Goal: Information Seeking & Learning: Check status

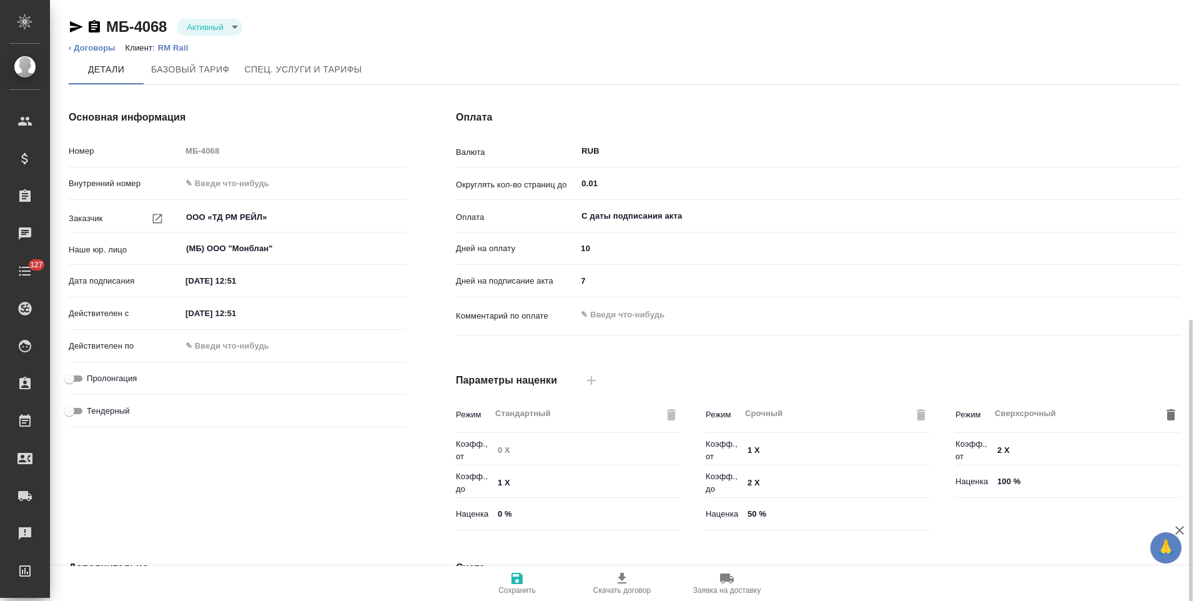
scroll to position [249, 0]
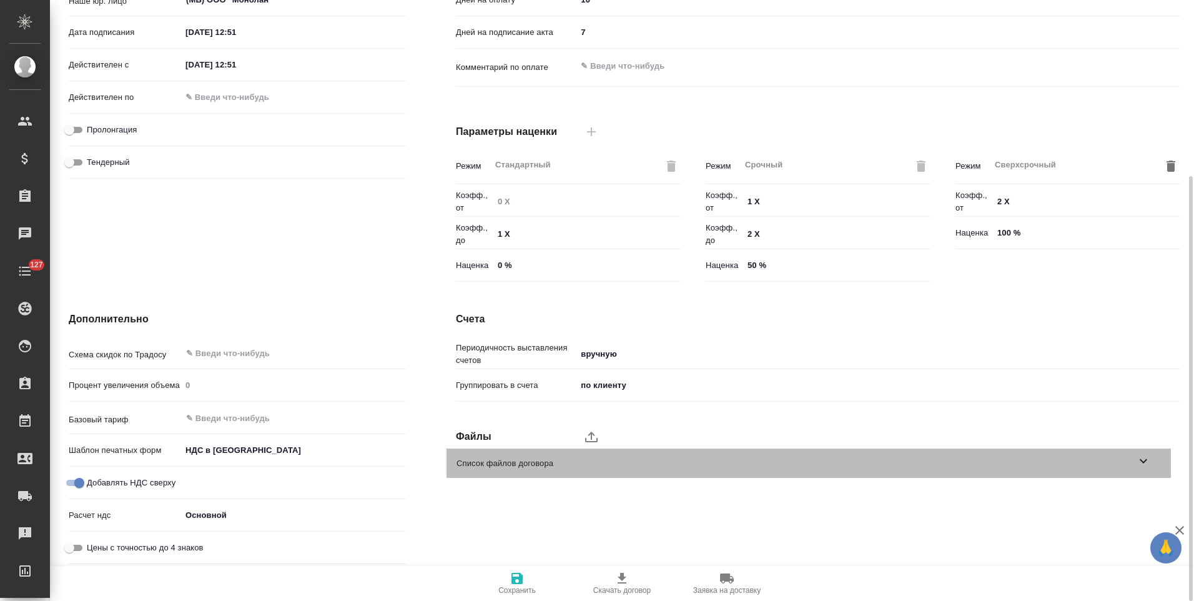
click at [1142, 465] on icon at bounding box center [1143, 460] width 15 height 15
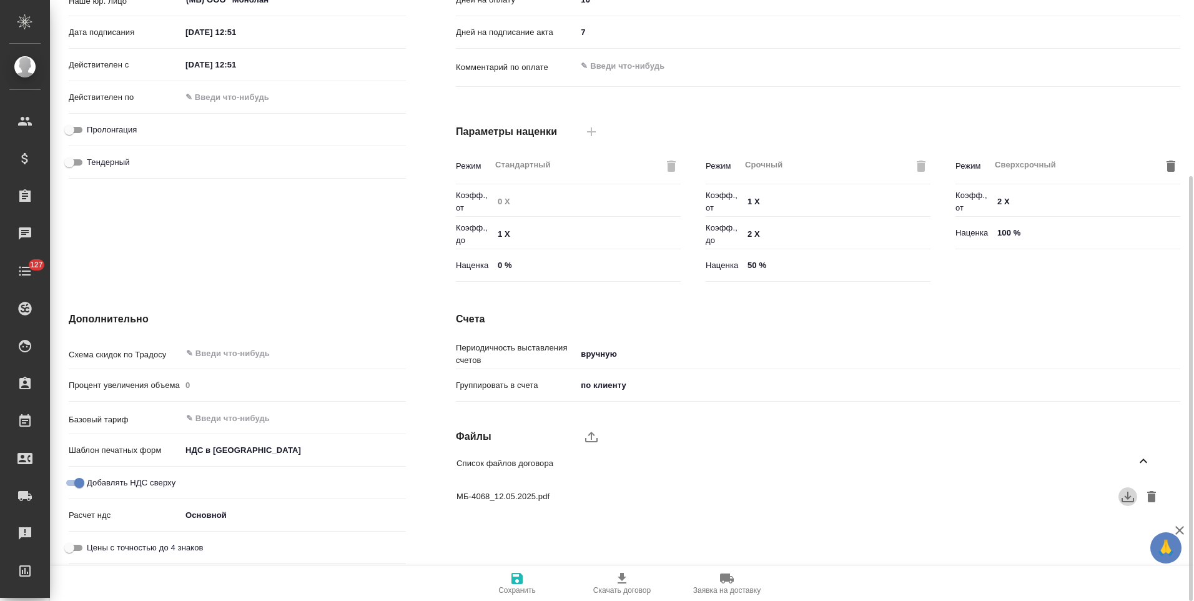
click at [1129, 498] on icon "button" at bounding box center [1128, 497] width 12 height 11
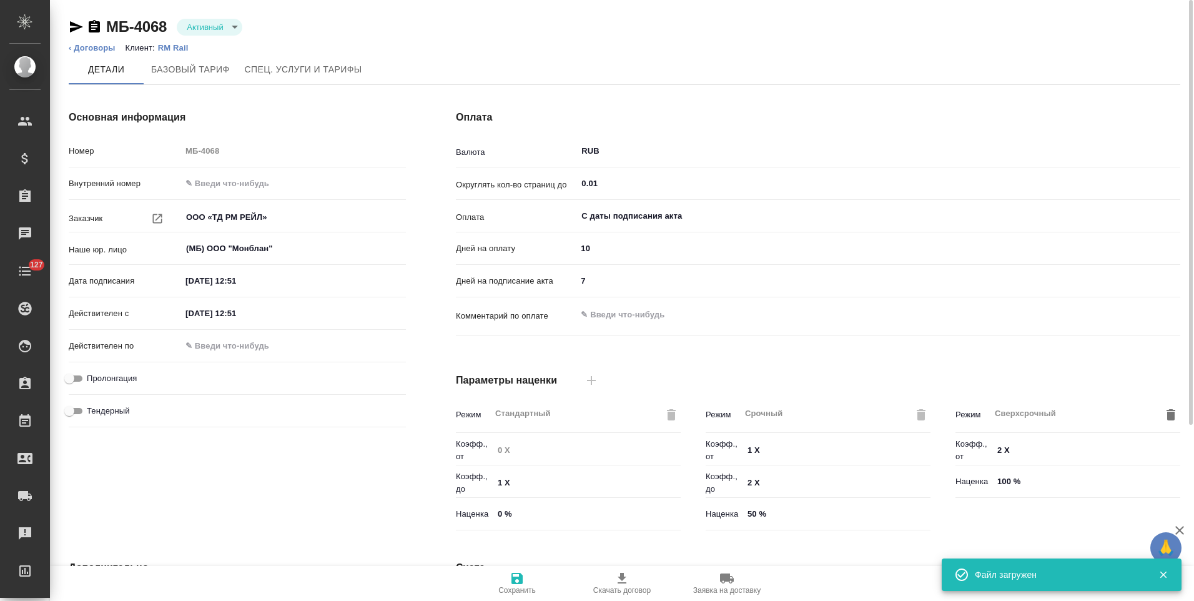
click at [175, 49] on p "RM Rail" at bounding box center [178, 47] width 40 height 9
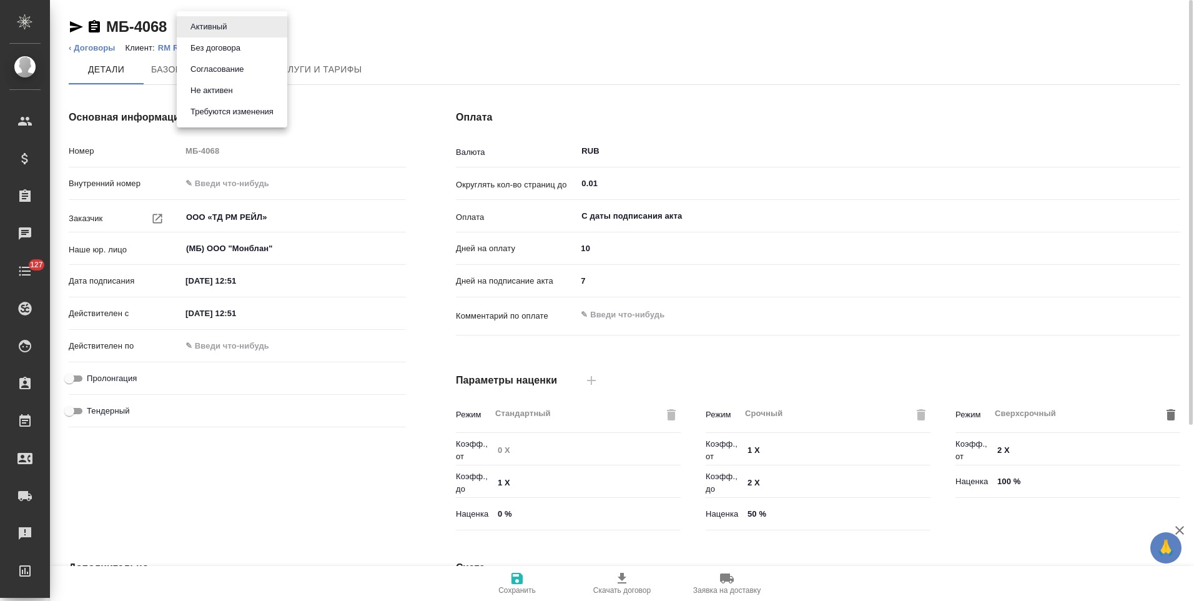
click at [230, 26] on body "🙏 .cls-1 fill:#fff; AWATERA Левченко Юлия Клиенты Спецификации Заказы 0 Чаты 12…" at bounding box center [597, 300] width 1194 height 601
click at [223, 92] on button "Не активен" at bounding box center [212, 91] width 50 height 14
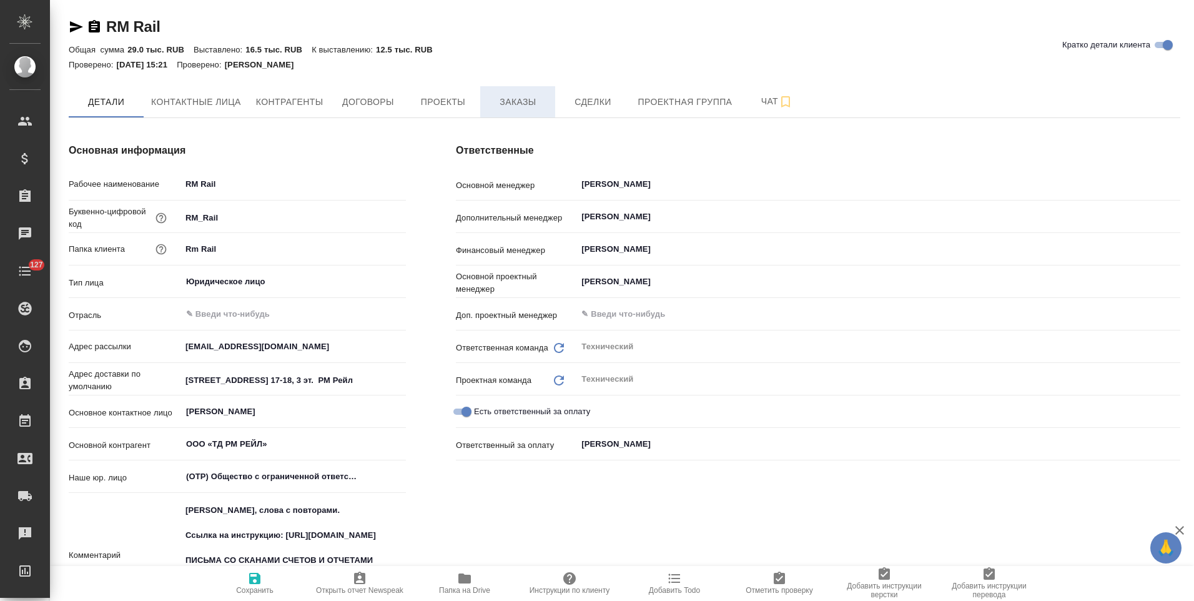
click at [510, 98] on span "Заказы" at bounding box center [518, 102] width 60 height 16
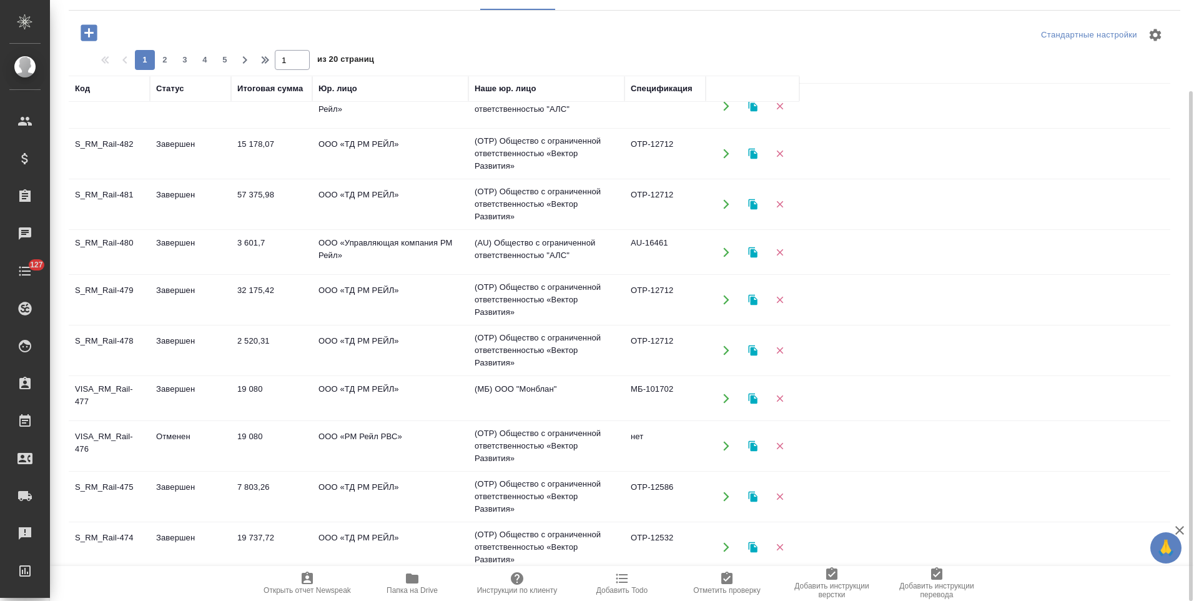
scroll to position [759, 0]
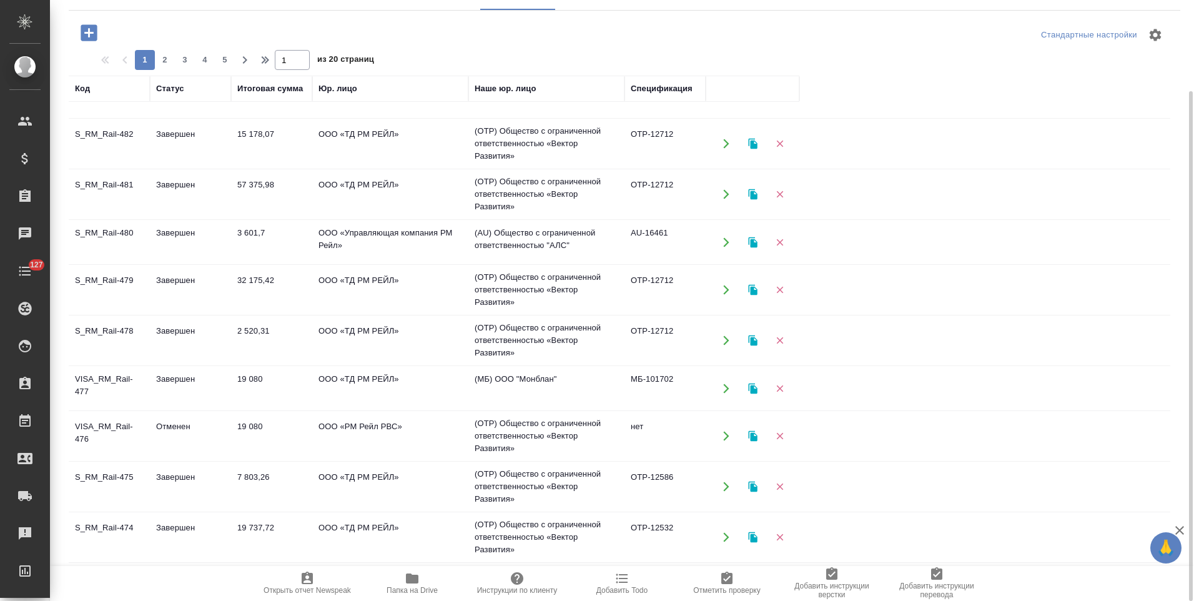
click at [391, 388] on td "ООО «ТД РМ РЕЙЛ»" at bounding box center [390, 389] width 156 height 44
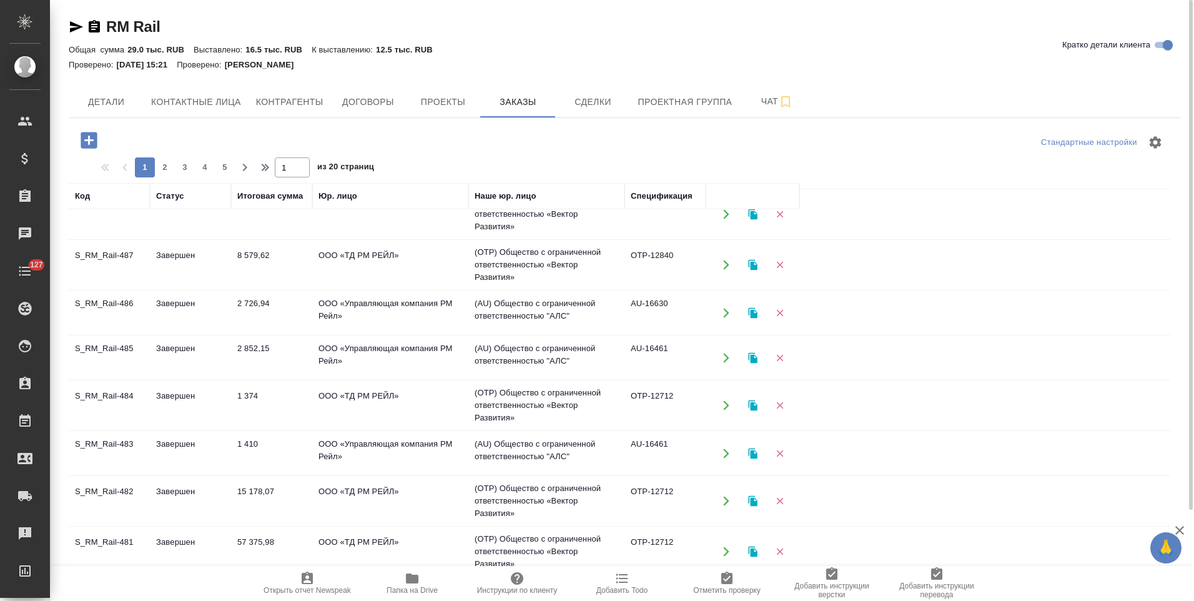
scroll to position [260, 0]
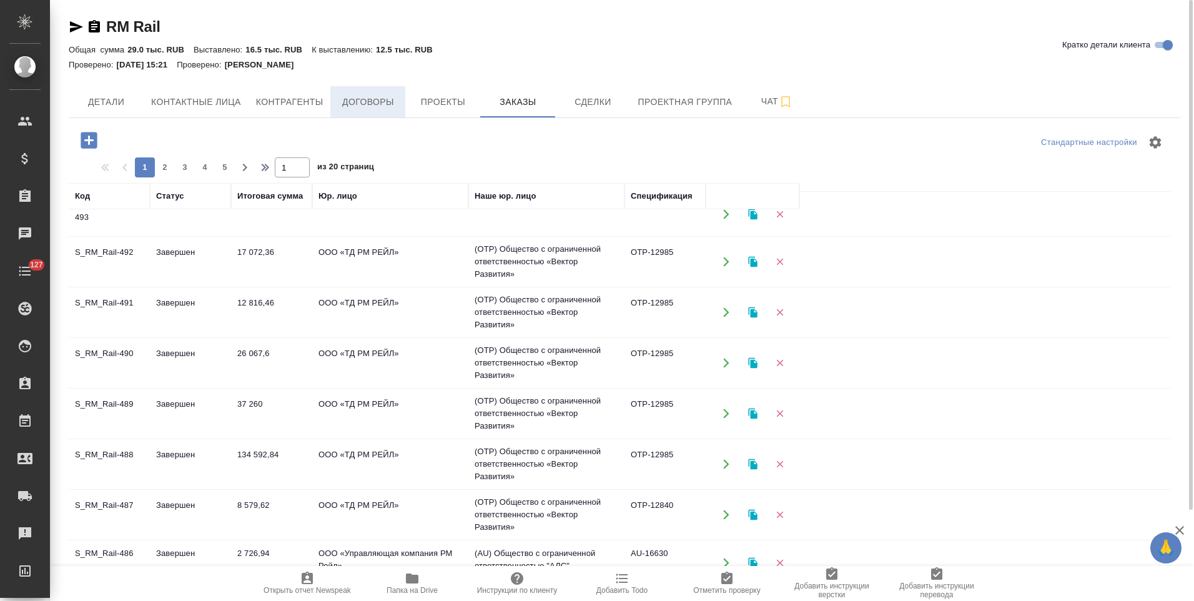
click at [382, 107] on span "Договоры" at bounding box center [368, 102] width 60 height 16
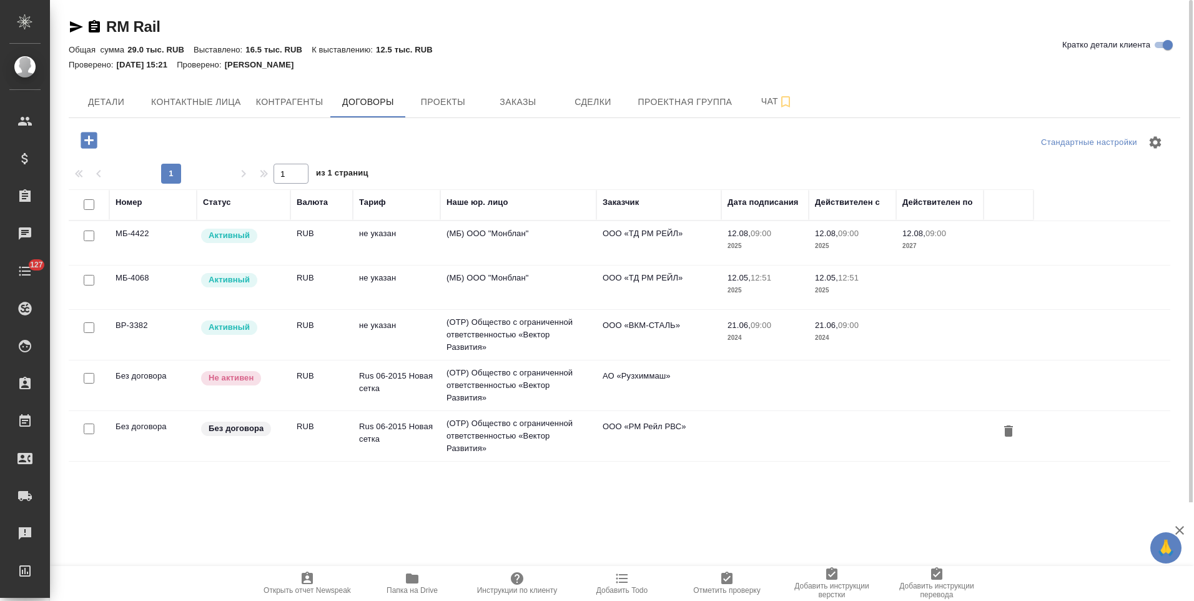
click at [615, 201] on div "Заказчик" at bounding box center [621, 202] width 36 height 12
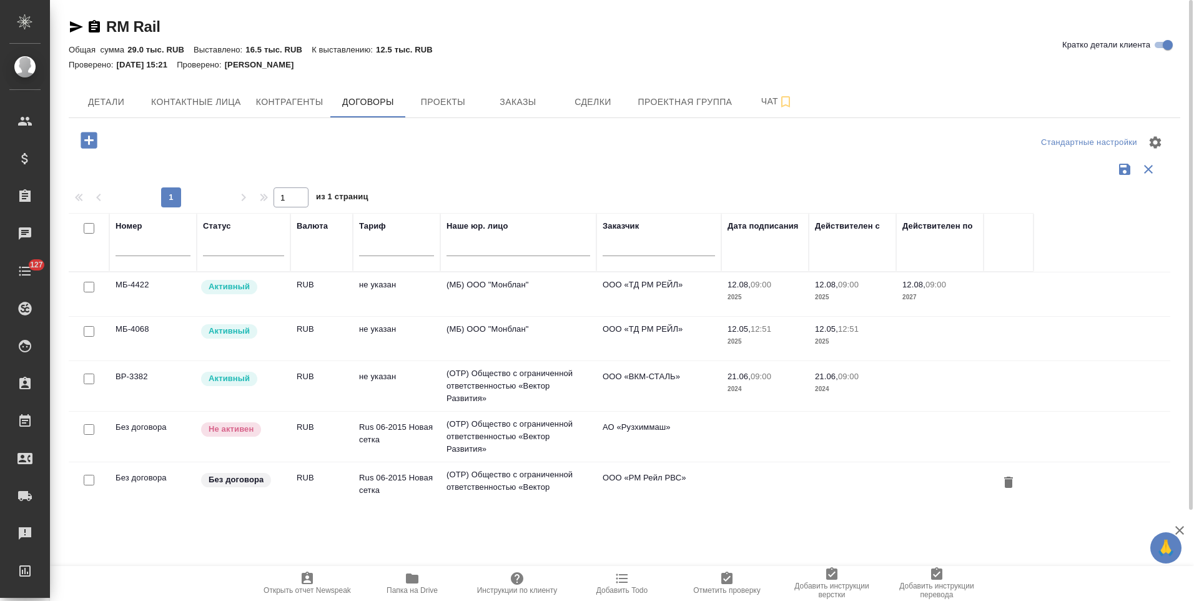
click at [634, 251] on input "text" at bounding box center [659, 248] width 112 height 16
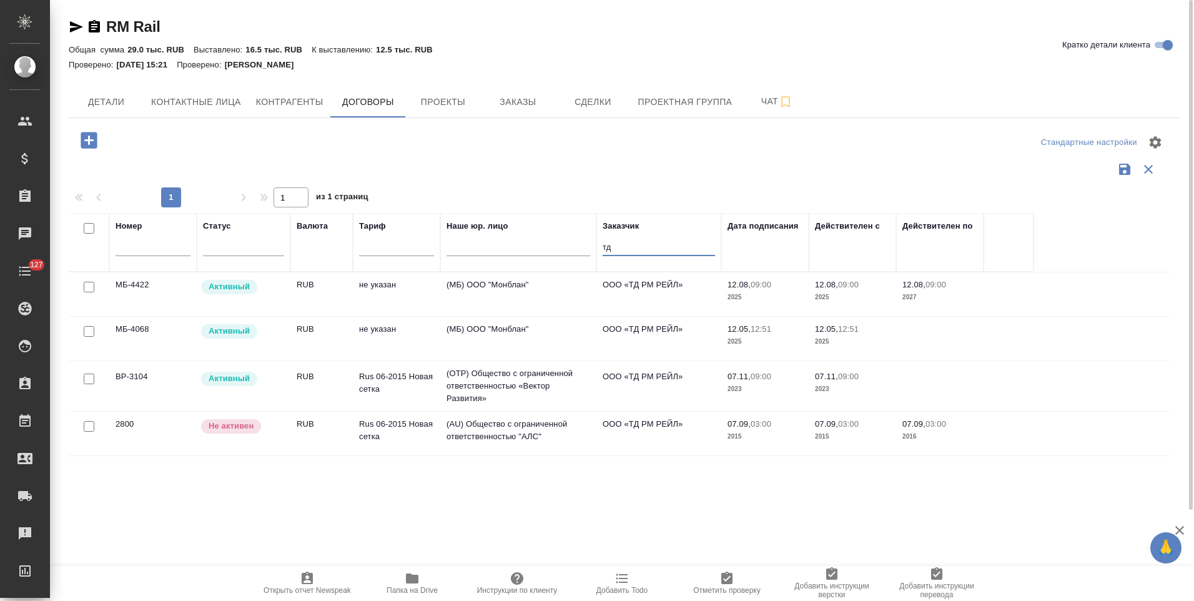
type input "тд"
click at [650, 342] on td "ООО «ТД РМ РЕЙЛ»" at bounding box center [658, 339] width 125 height 44
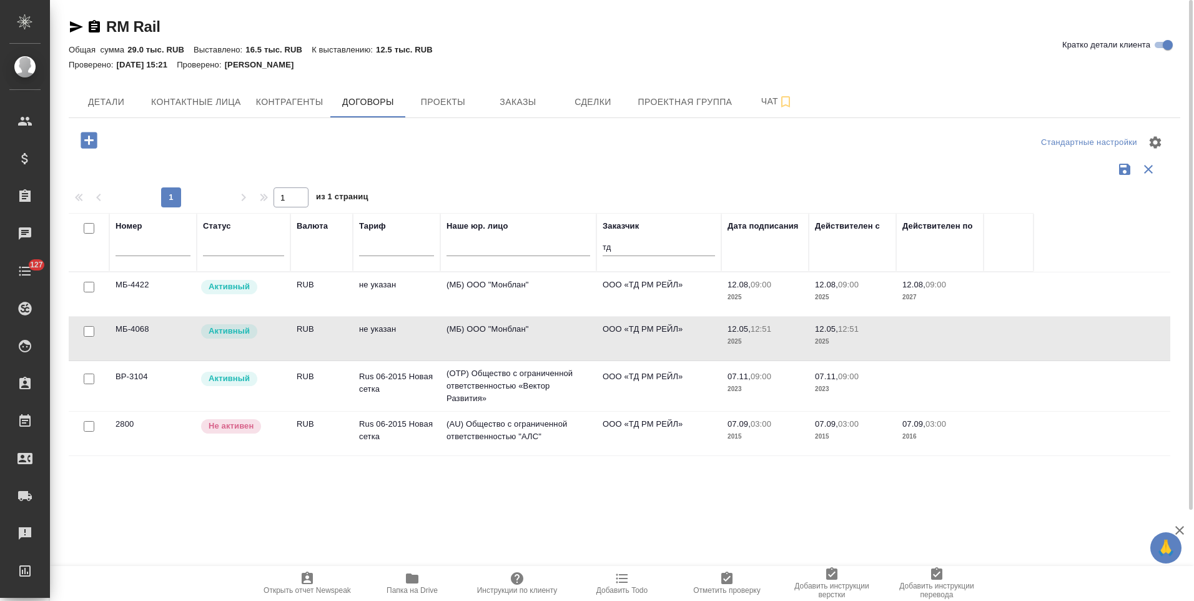
click at [650, 342] on td "ООО «ТД РМ РЕЙЛ»" at bounding box center [658, 339] width 125 height 44
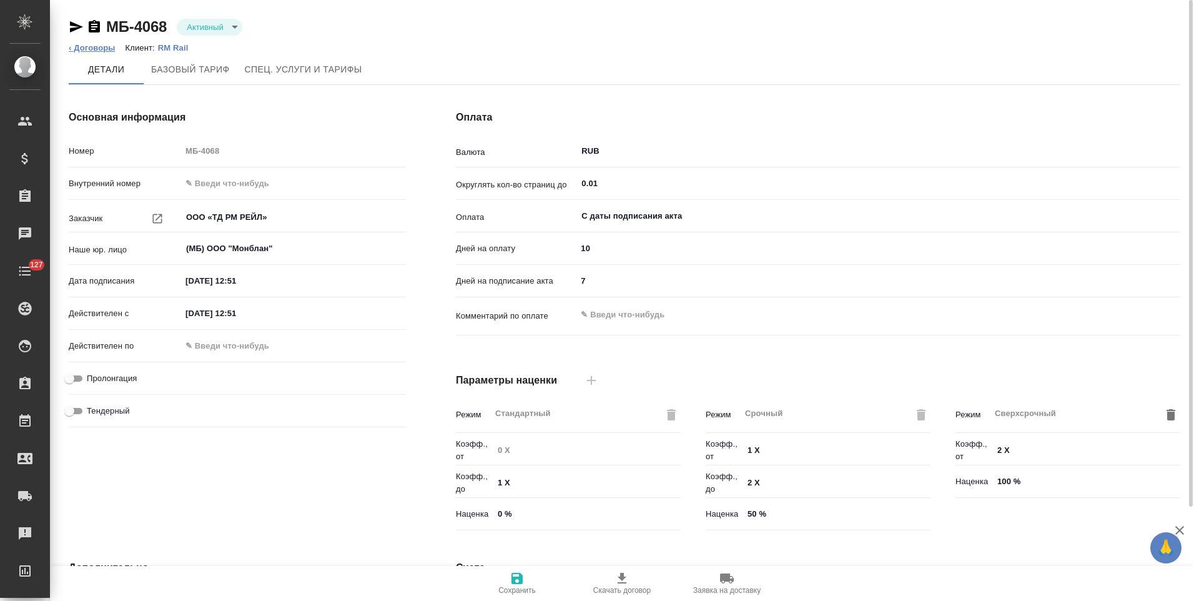
click at [96, 47] on link "‹ Договоры" at bounding box center [92, 47] width 47 height 9
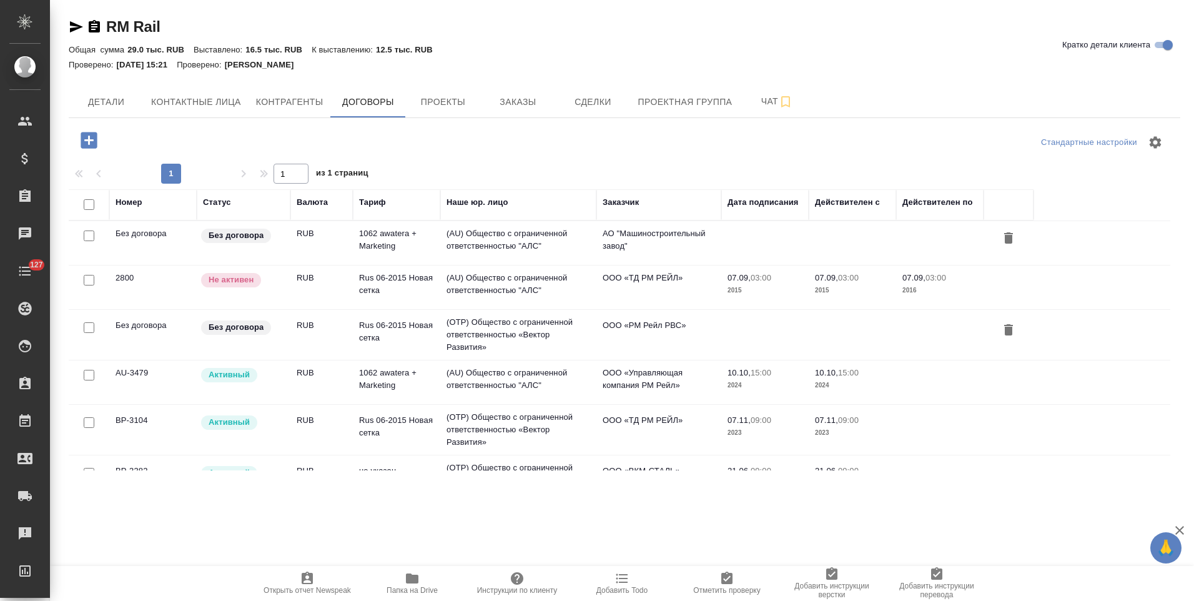
click at [623, 204] on div "Заказчик" at bounding box center [621, 202] width 36 height 12
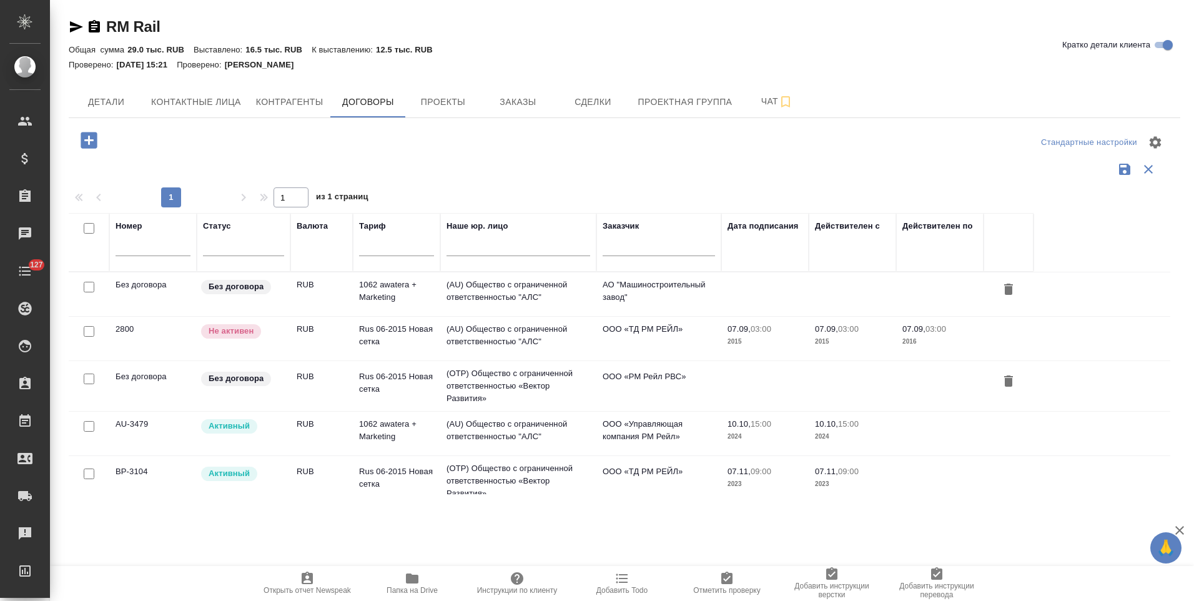
click at [632, 249] on input "text" at bounding box center [659, 248] width 112 height 16
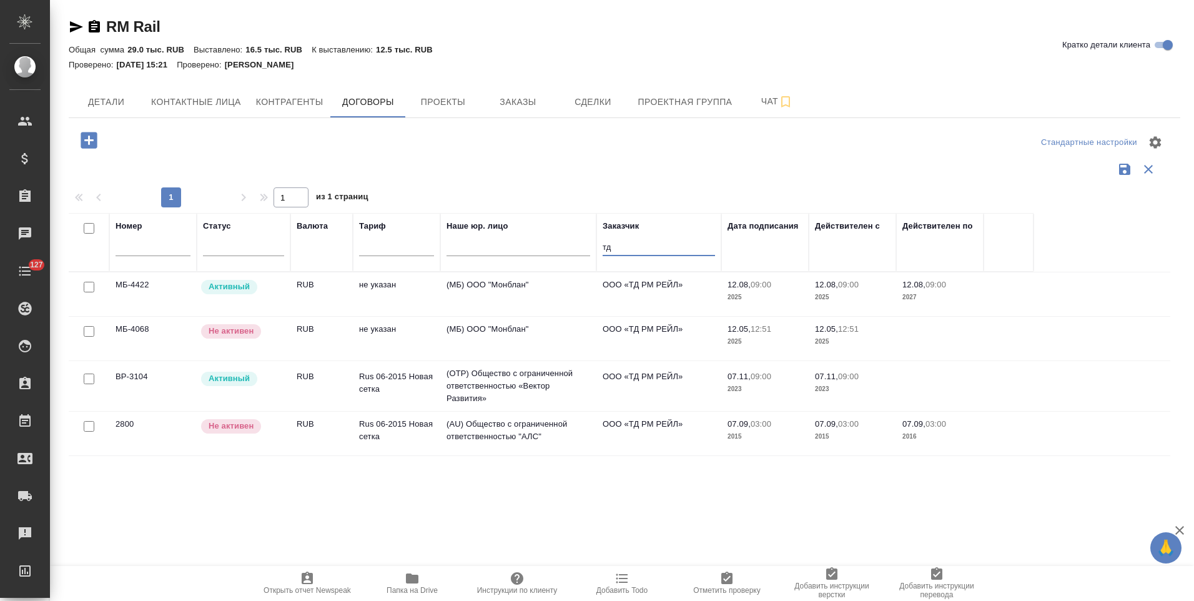
type input "тд"
click at [619, 397] on td "ООО «ТД РМ РЕЙЛ»" at bounding box center [658, 386] width 125 height 44
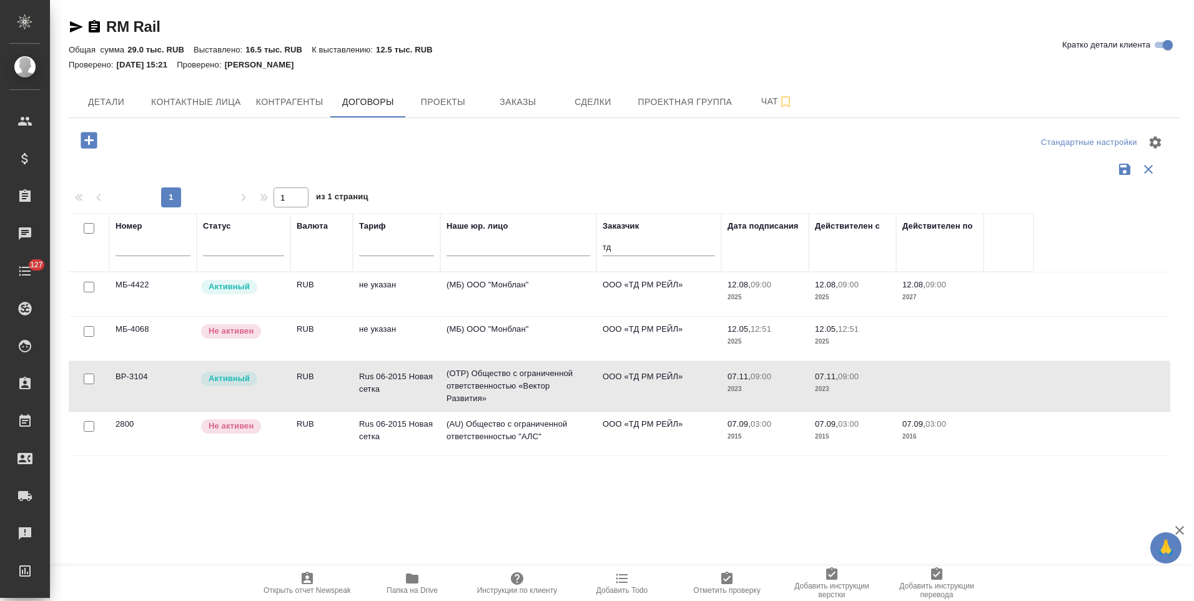
click at [619, 397] on td "ООО «ТД РМ РЕЙЛ»" at bounding box center [658, 386] width 125 height 44
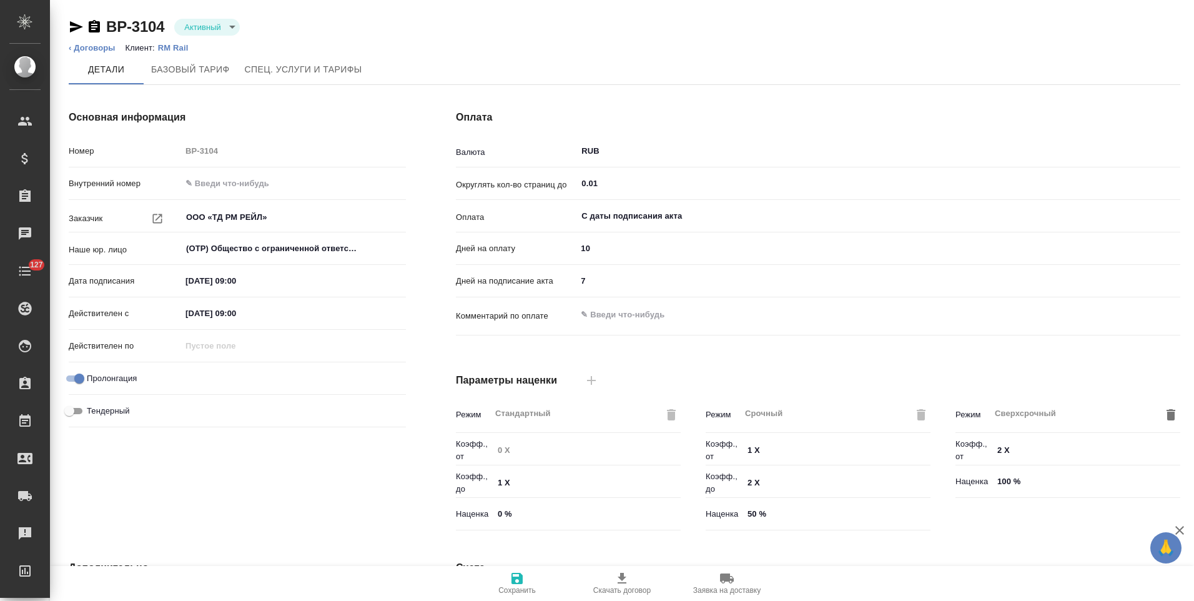
type input "Rus 06-2015 Новая сетка"
click at [94, 46] on link "‹ Договоры" at bounding box center [92, 47] width 47 height 9
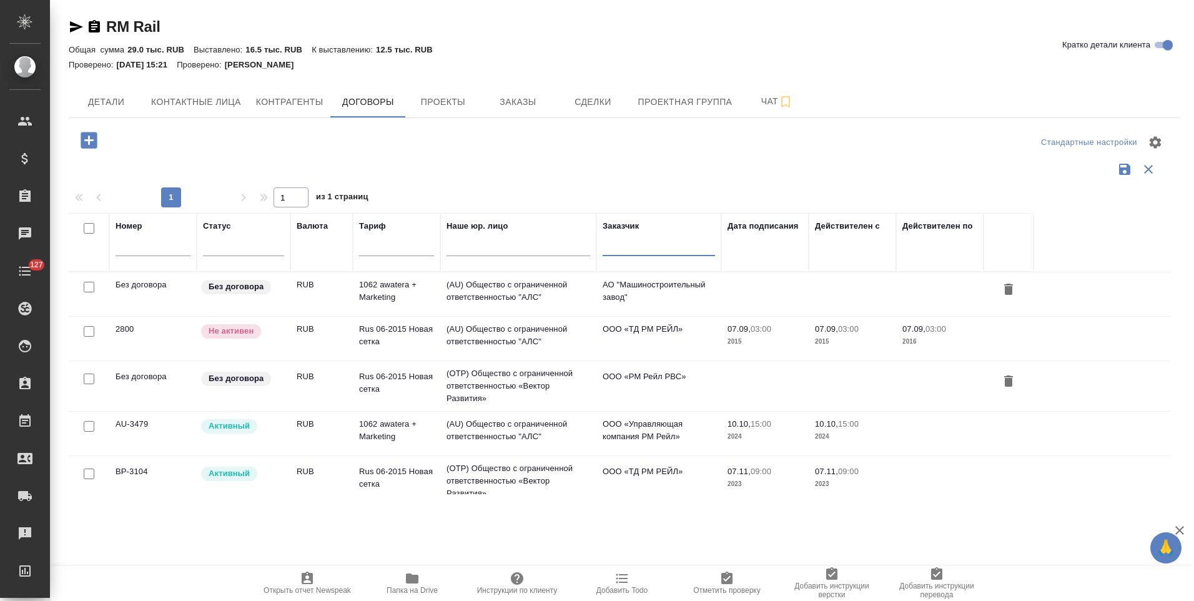
click at [629, 251] on input "text" at bounding box center [659, 248] width 112 height 16
type input "тд"
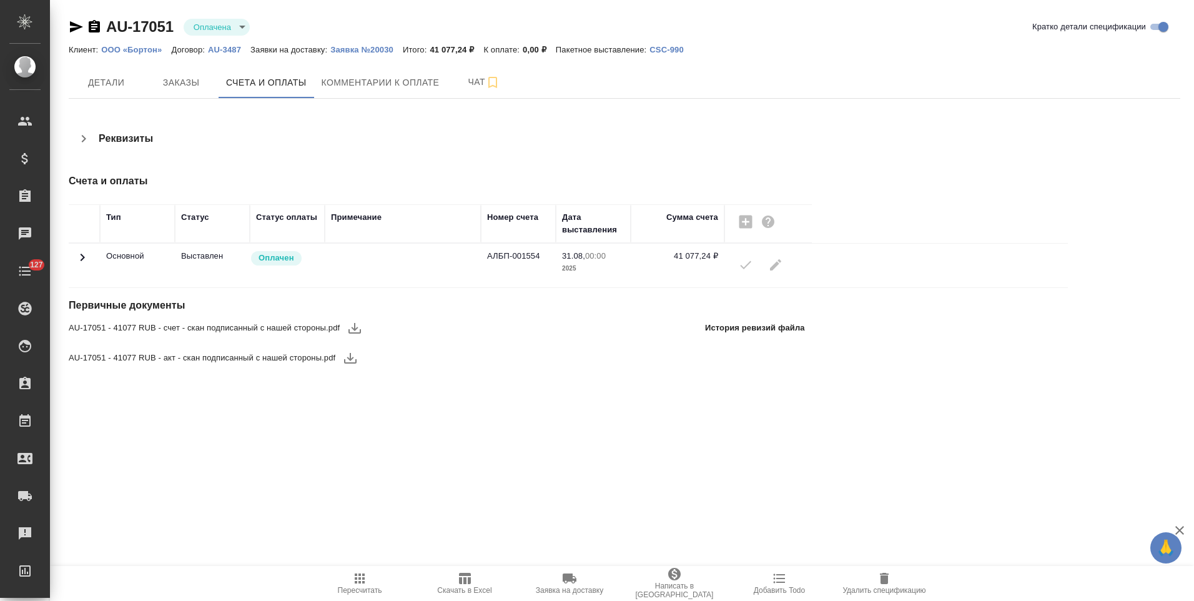
click at [83, 254] on icon at bounding box center [82, 257] width 15 height 15
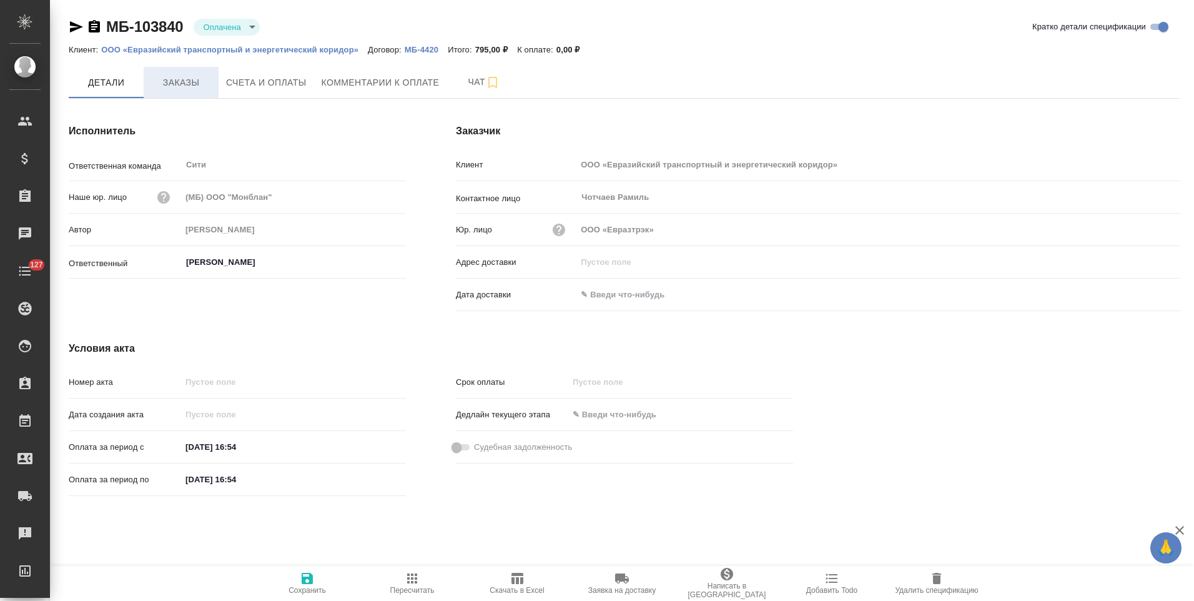
click at [189, 91] on button "Заказы" at bounding box center [181, 82] width 75 height 31
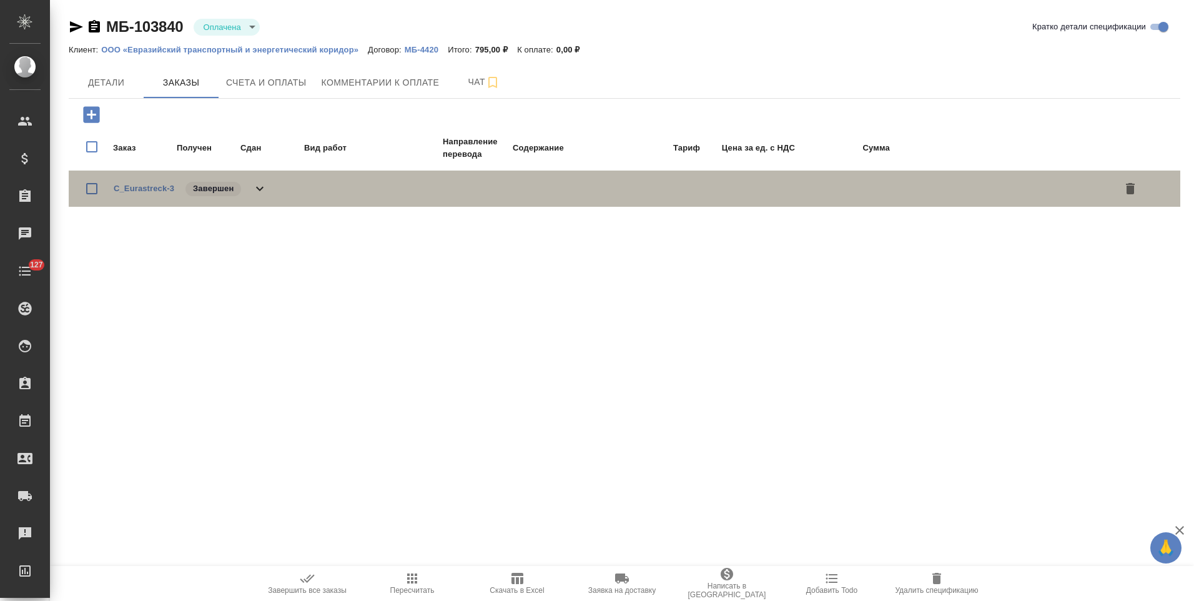
click at [260, 184] on icon at bounding box center [259, 188] width 15 height 15
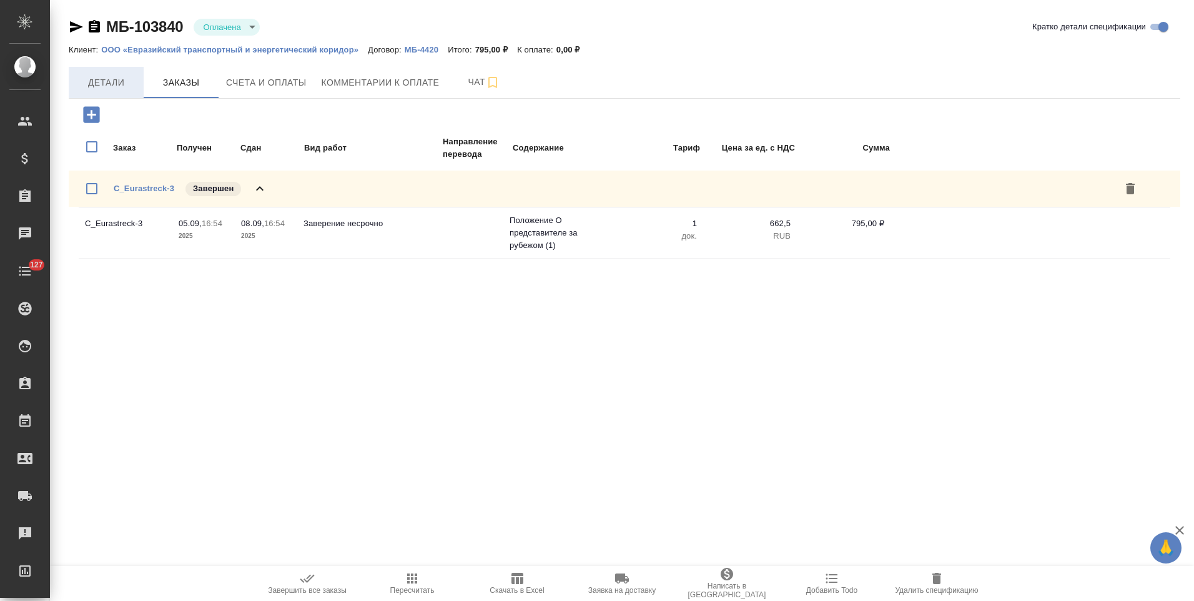
click at [98, 80] on span "Детали" at bounding box center [106, 83] width 60 height 16
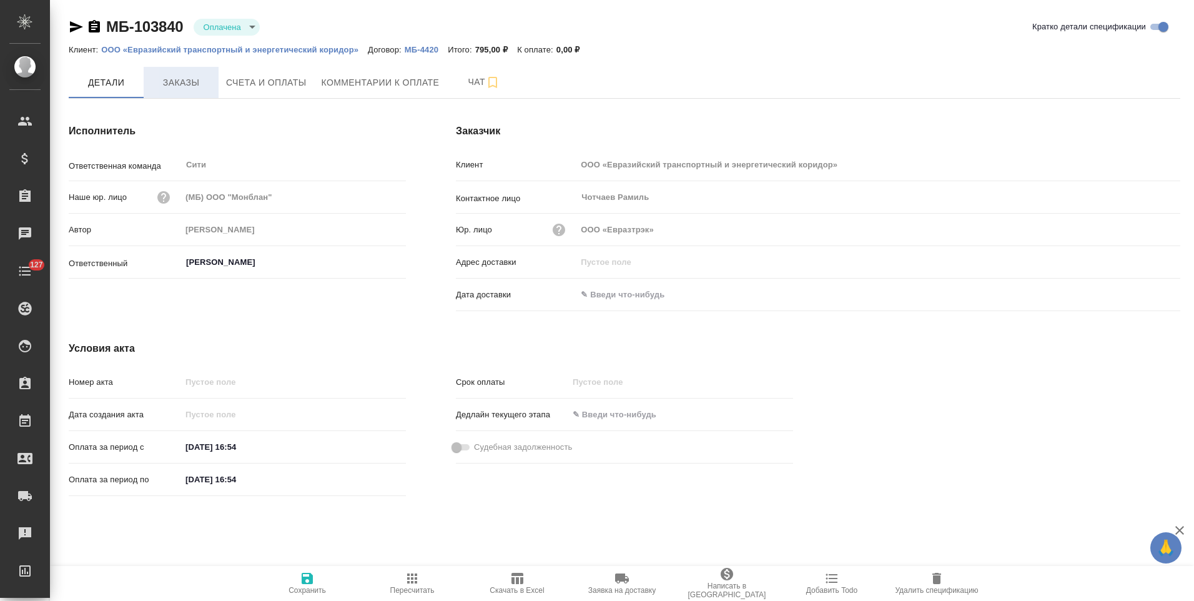
drag, startPoint x: 97, startPoint y: 28, endPoint x: 161, endPoint y: 74, distance: 78.7
click at [97, 28] on icon "button" at bounding box center [94, 26] width 11 height 12
click at [234, 87] on span "Счета и оплаты" at bounding box center [266, 83] width 81 height 16
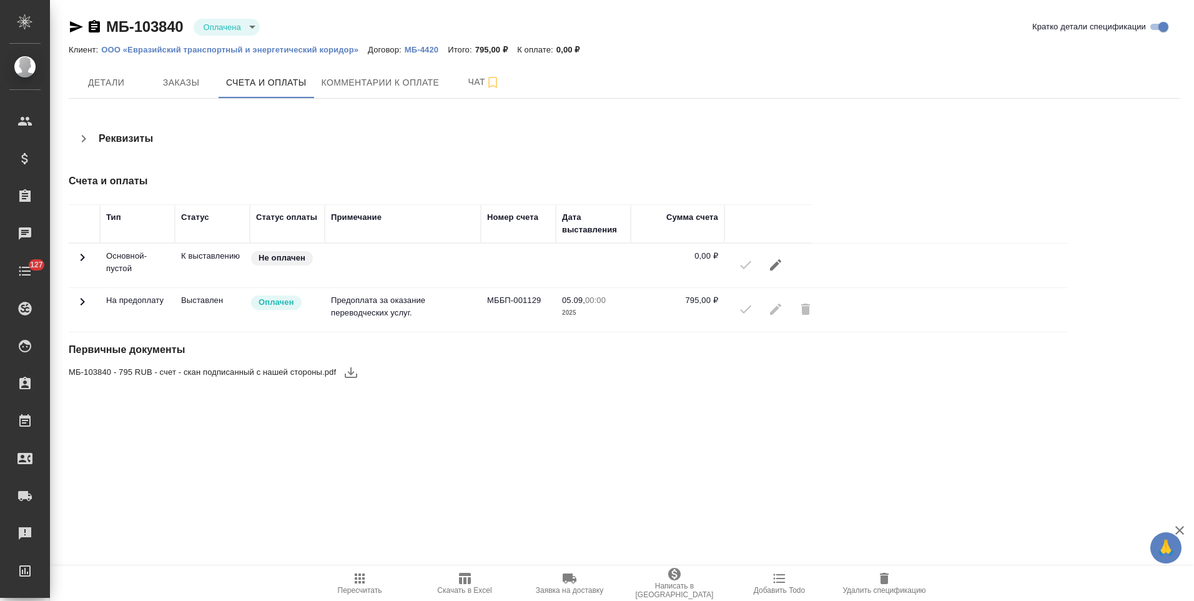
click at [84, 302] on icon at bounding box center [83, 301] width 4 height 7
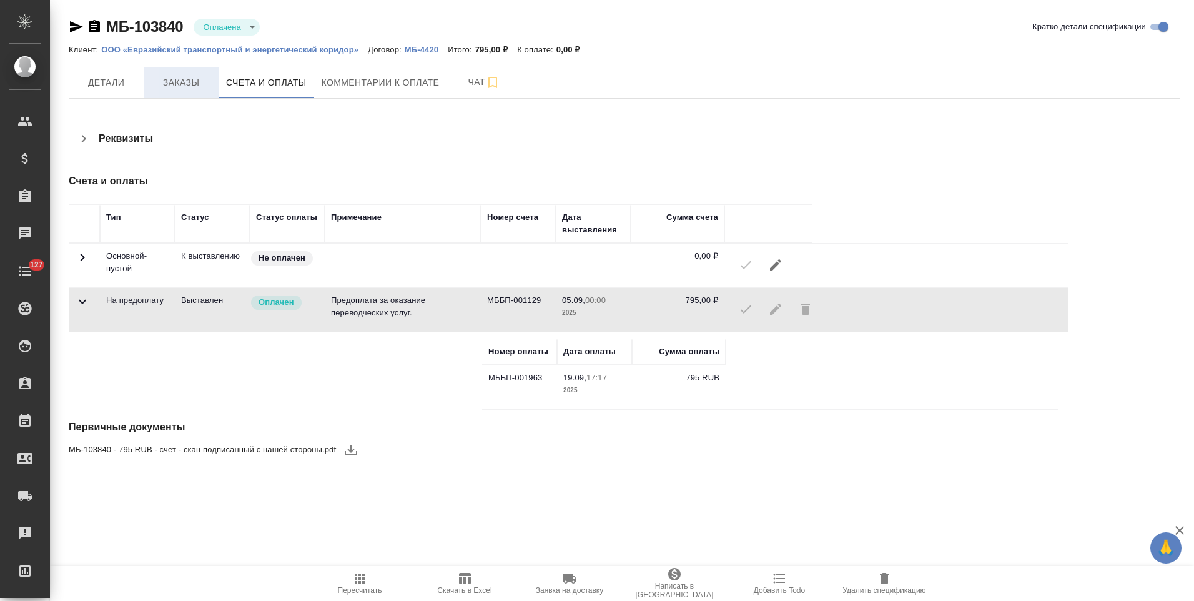
click at [181, 92] on button "Заказы" at bounding box center [181, 82] width 75 height 31
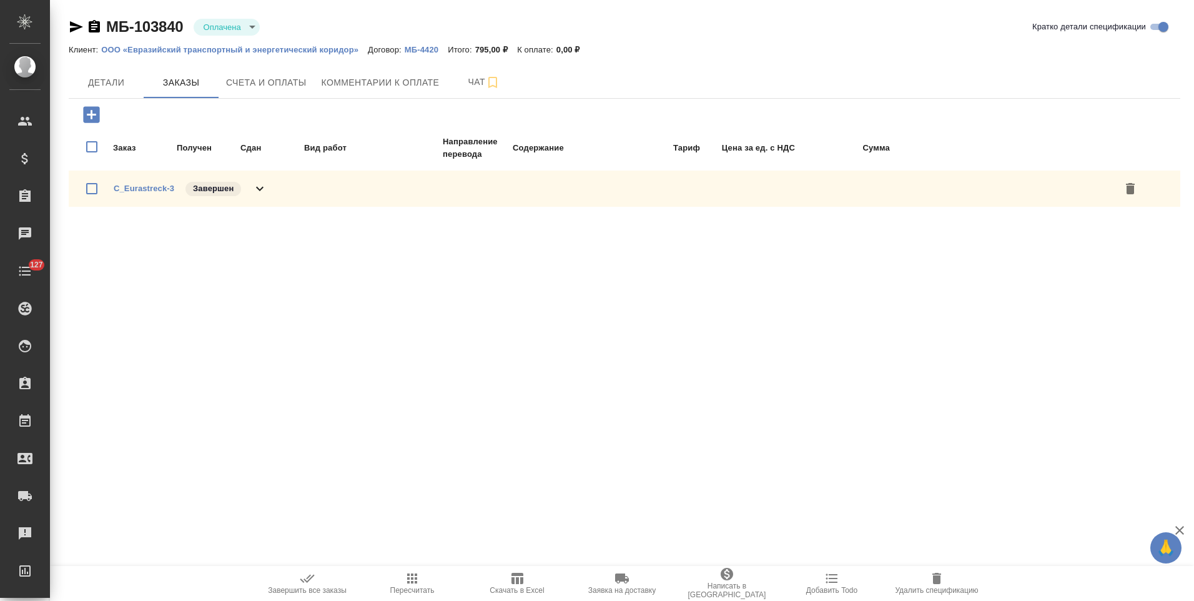
click at [260, 188] on icon at bounding box center [259, 188] width 15 height 15
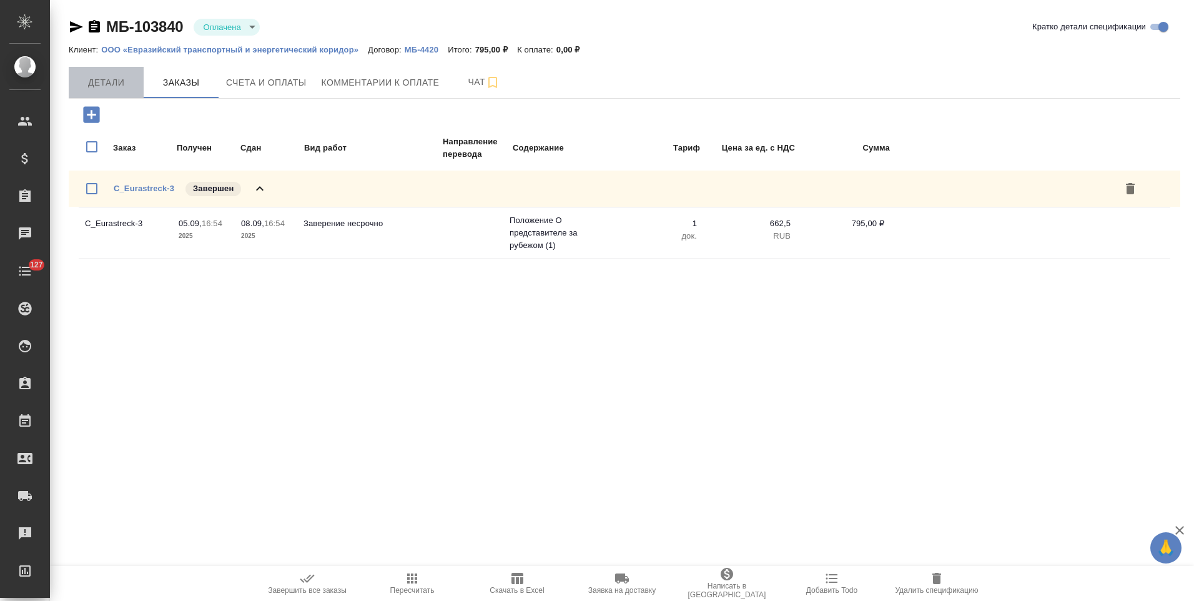
click at [124, 85] on span "Детали" at bounding box center [106, 83] width 60 height 16
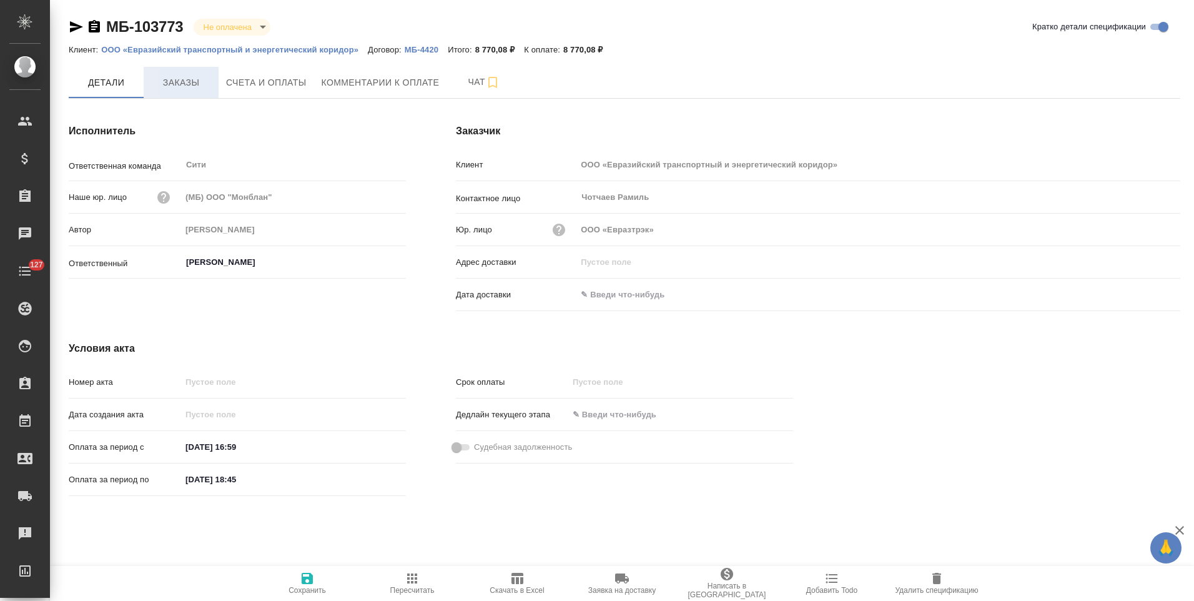
click at [191, 86] on span "Заказы" at bounding box center [181, 83] width 60 height 16
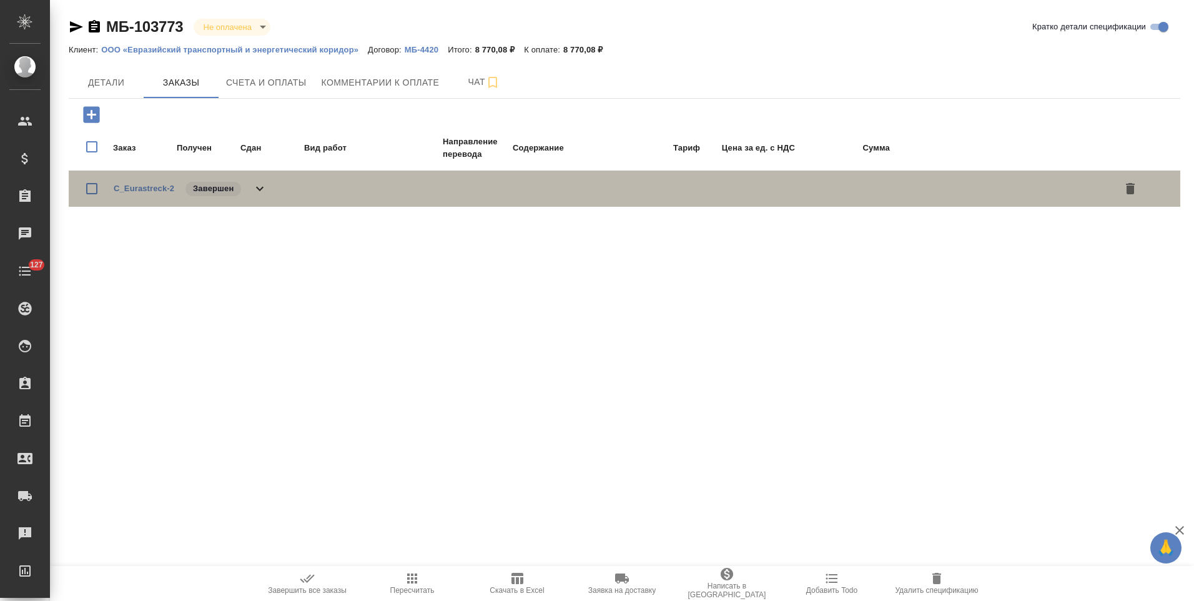
click at [262, 189] on icon at bounding box center [259, 189] width 7 height 4
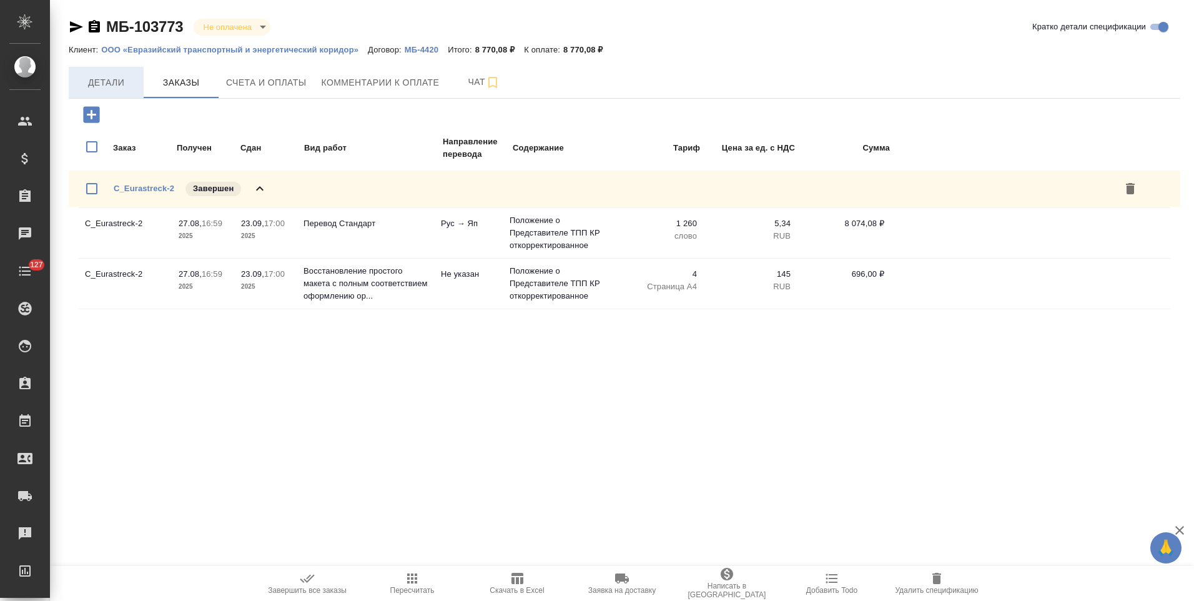
click at [112, 86] on span "Детали" at bounding box center [106, 83] width 60 height 16
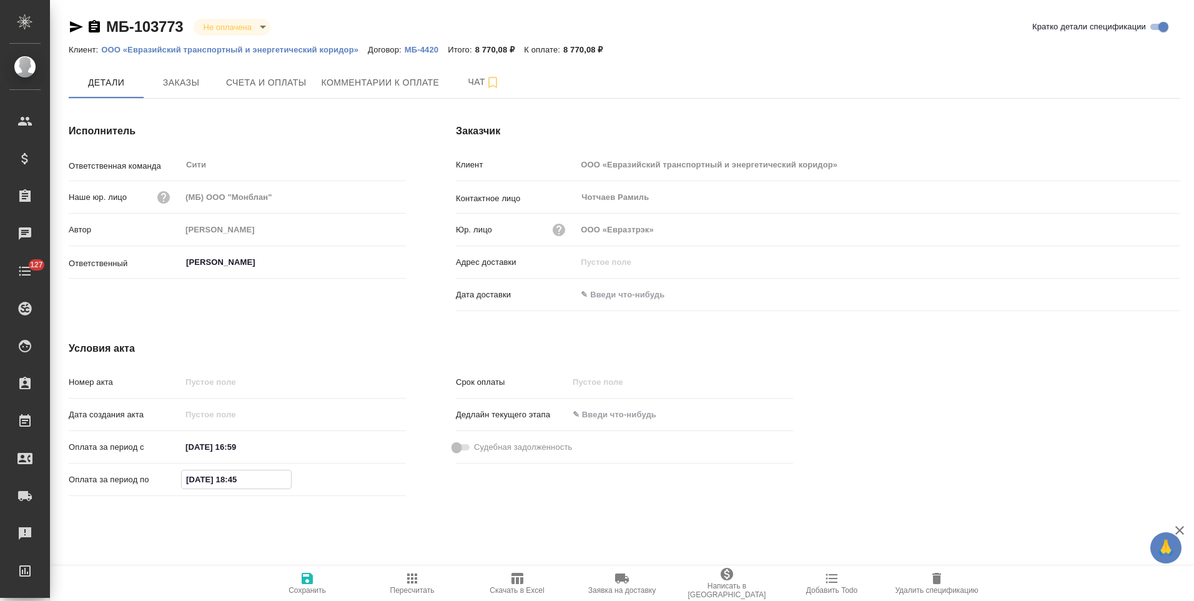
click at [204, 482] on input "27.08.2025 18:45" at bounding box center [236, 479] width 109 height 18
type input "23.09.2025 18:45"
click at [307, 582] on icon "button" at bounding box center [307, 578] width 15 height 15
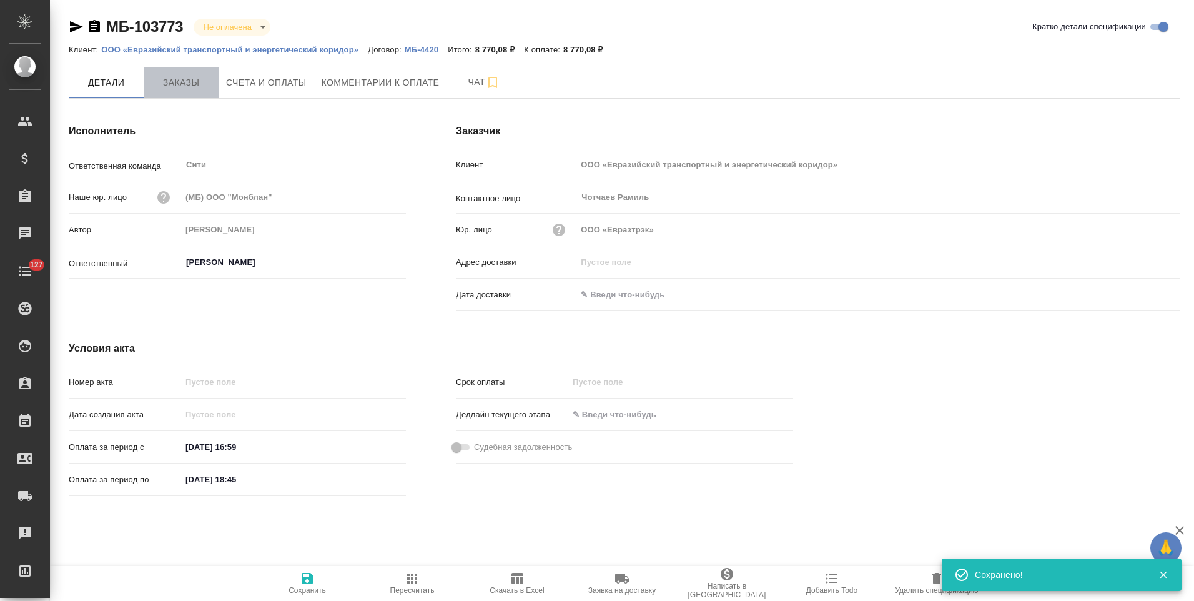
click at [179, 85] on span "Заказы" at bounding box center [181, 83] width 60 height 16
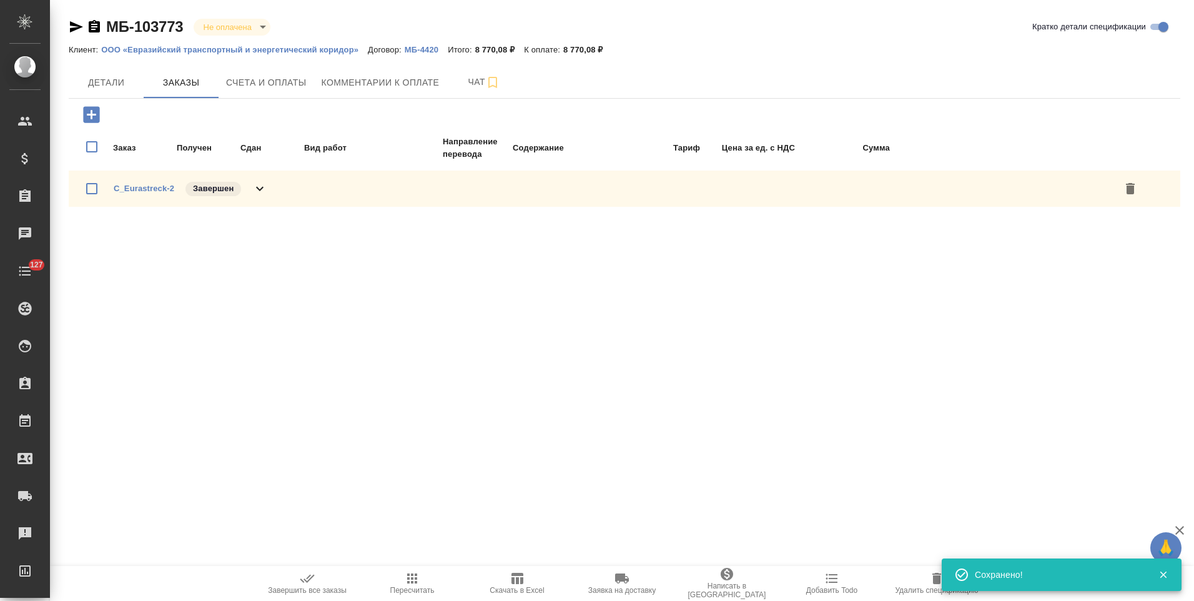
click at [259, 186] on icon at bounding box center [259, 188] width 15 height 15
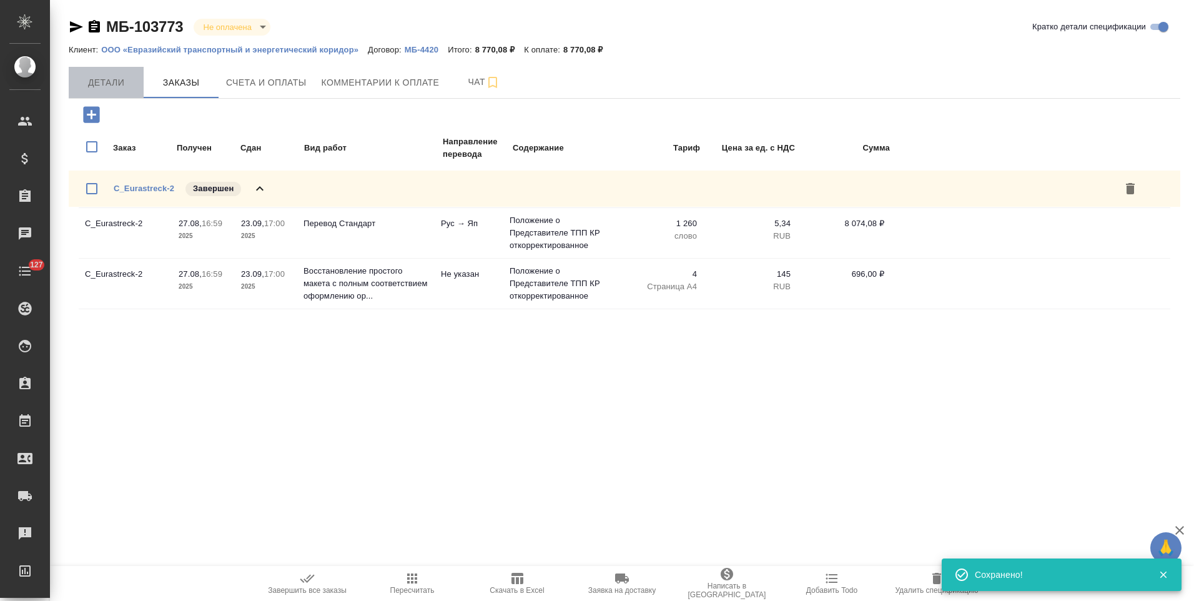
click at [107, 79] on span "Детали" at bounding box center [106, 83] width 60 height 16
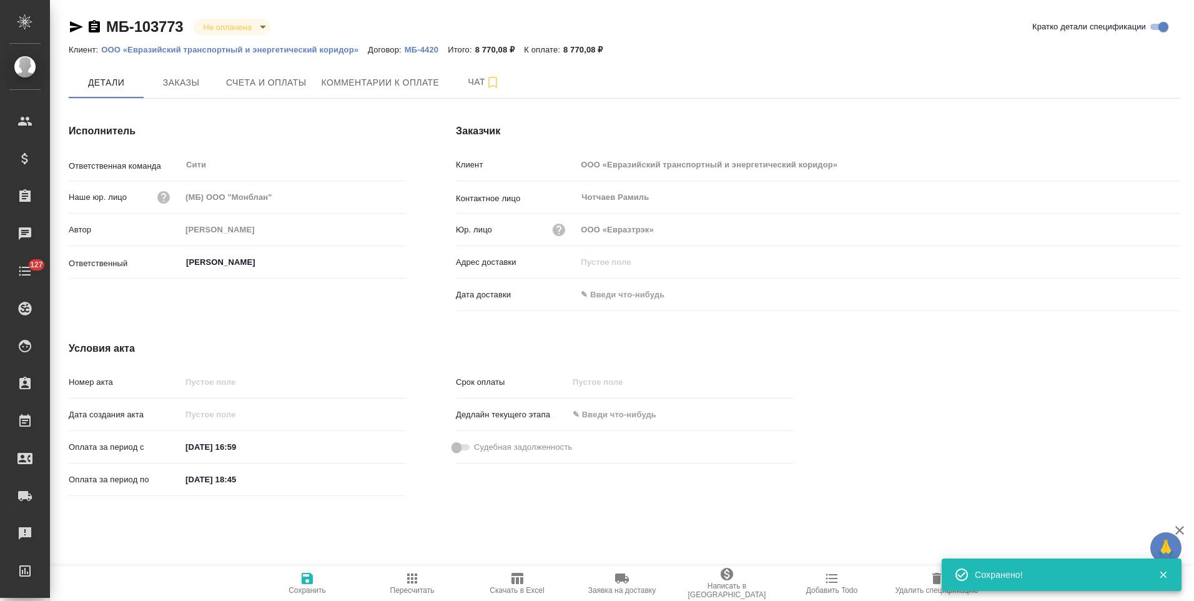
click at [97, 26] on icon "button" at bounding box center [94, 26] width 11 height 12
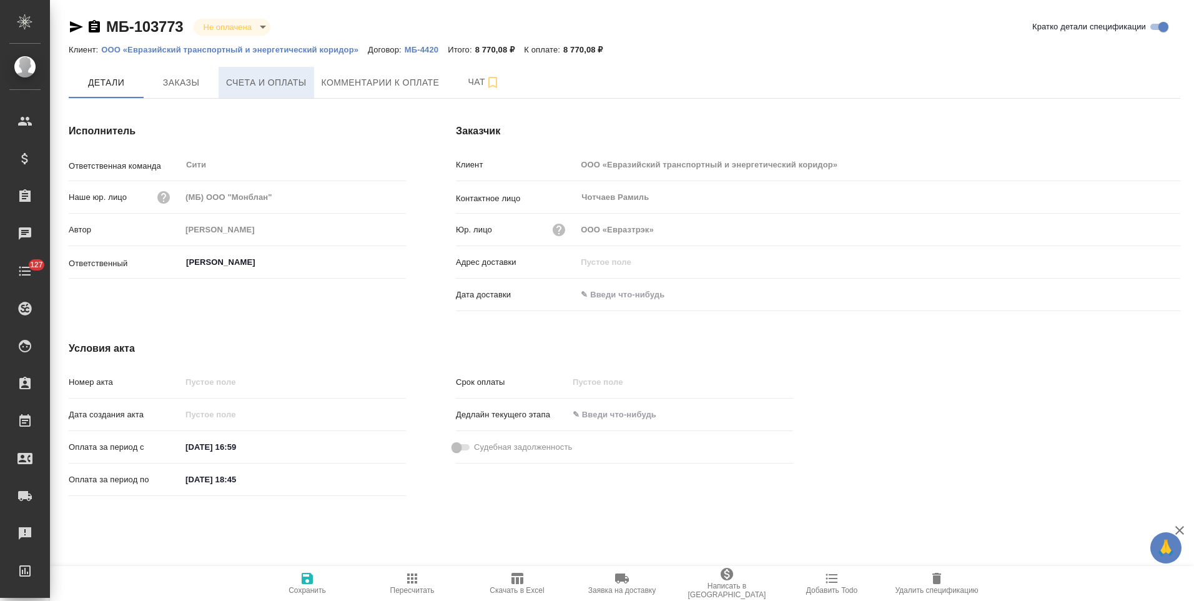
click at [270, 86] on span "Счета и оплаты" at bounding box center [266, 83] width 81 height 16
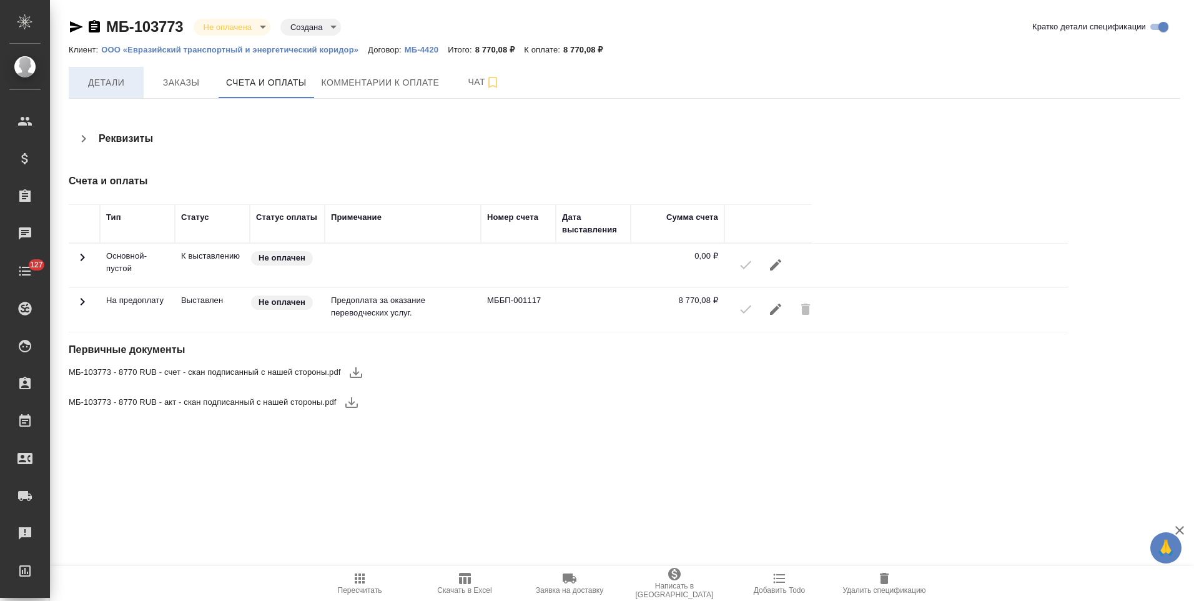
click at [107, 94] on button "Детали" at bounding box center [106, 82] width 75 height 31
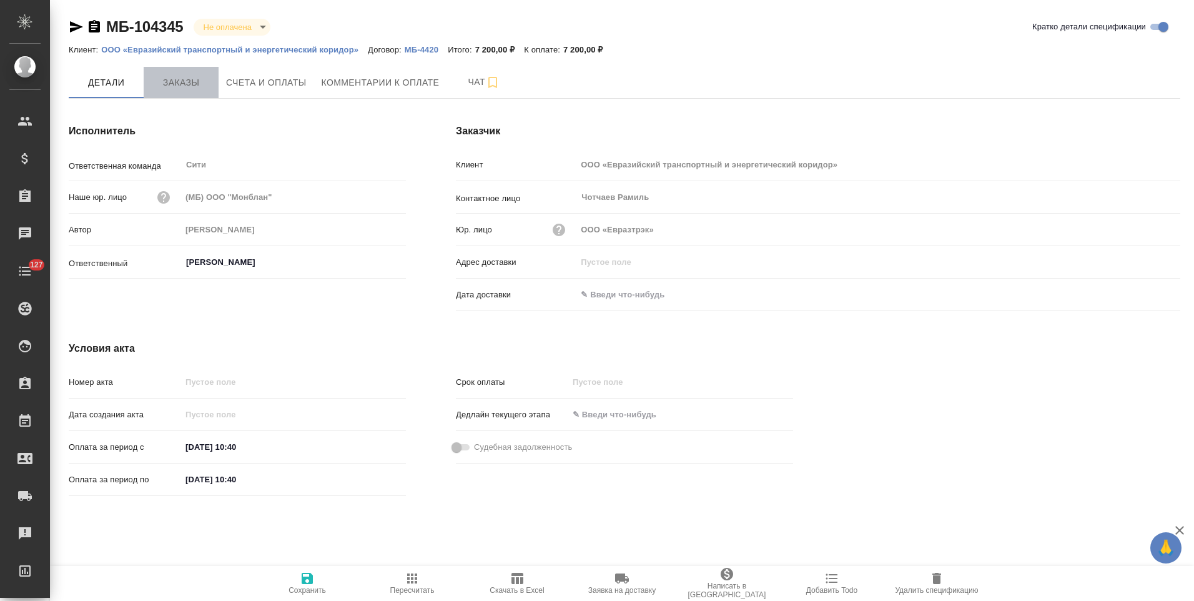
click at [202, 81] on span "Заказы" at bounding box center [181, 83] width 60 height 16
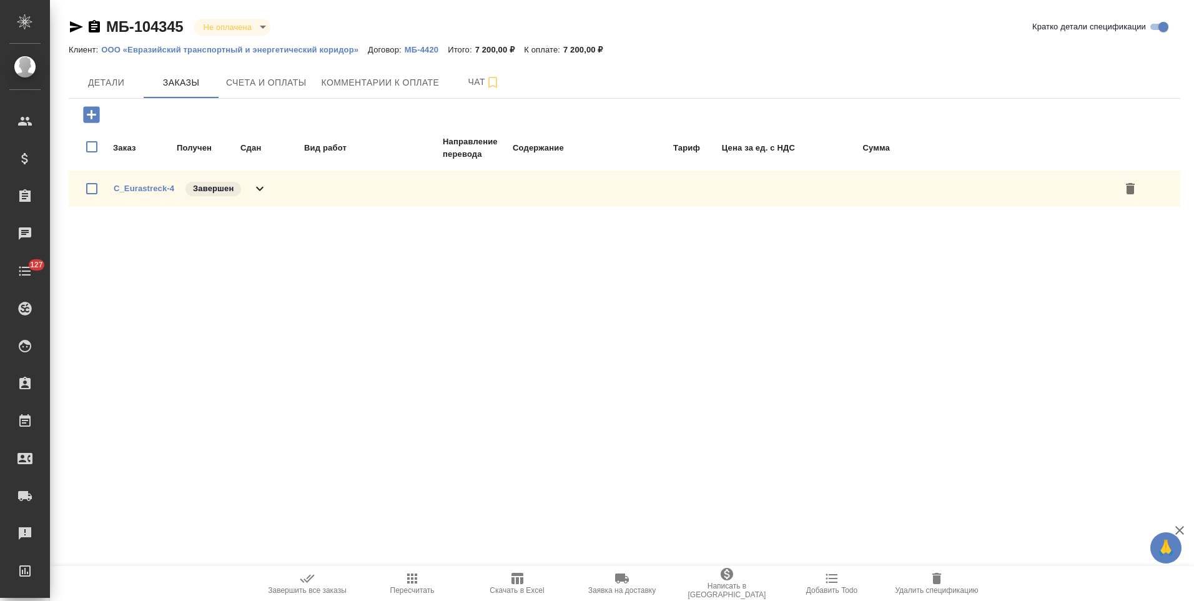
click at [257, 195] on icon at bounding box center [259, 188] width 15 height 15
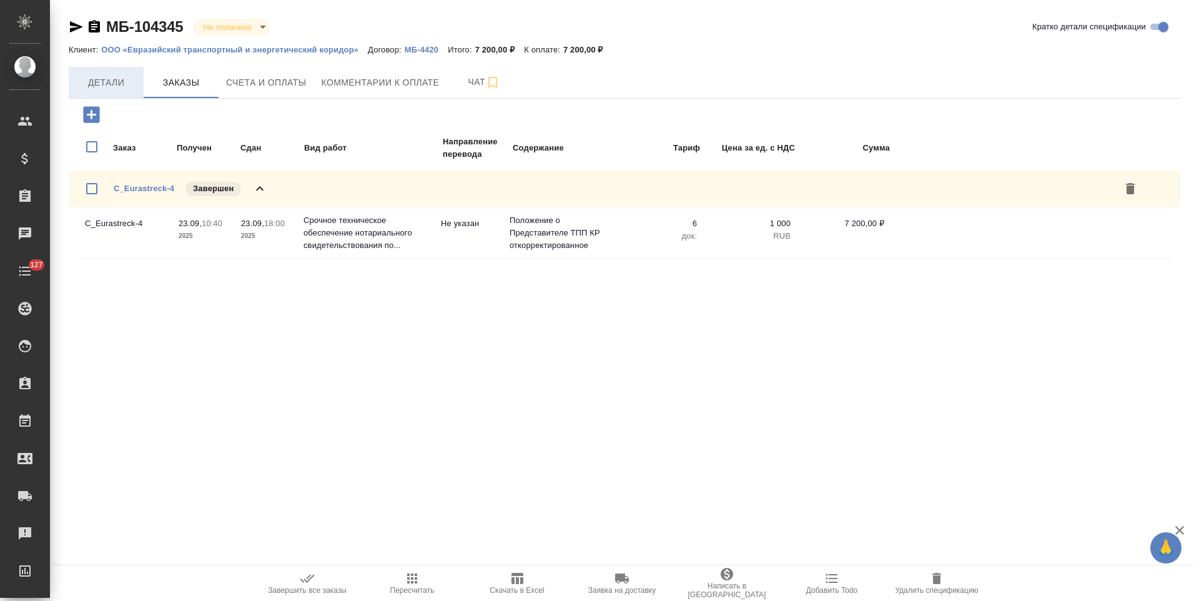
click at [117, 80] on span "Детали" at bounding box center [106, 83] width 60 height 16
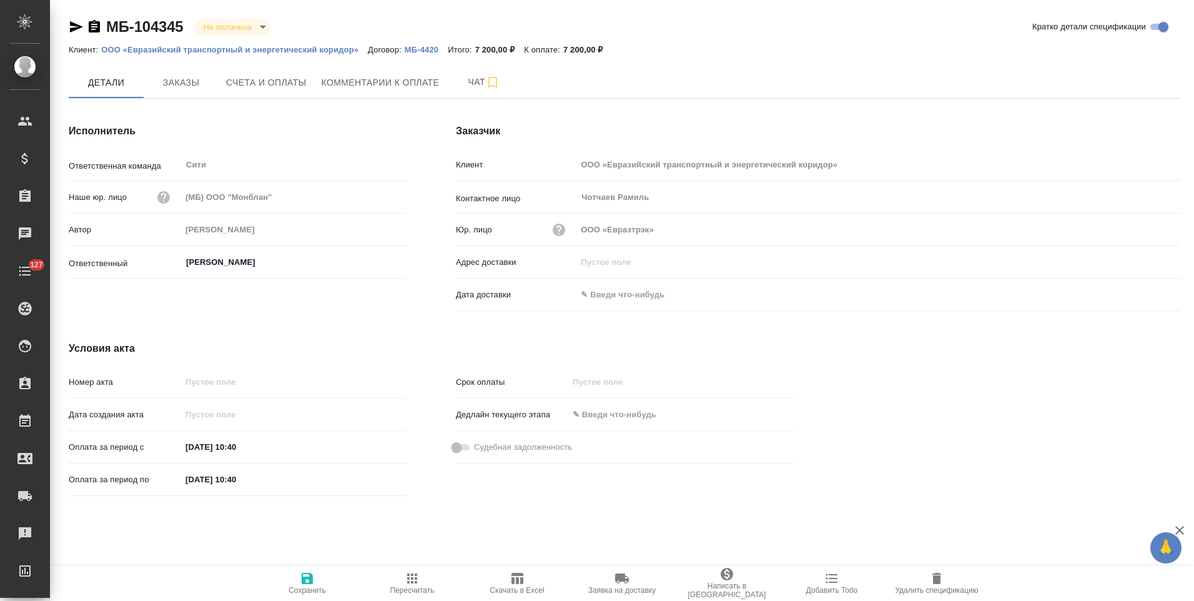
click at [195, 478] on input "24.09.2025 10:40" at bounding box center [235, 479] width 109 height 18
type input "23.09.2025 10:40"
click at [314, 592] on span "Сохранить" at bounding box center [307, 590] width 37 height 9
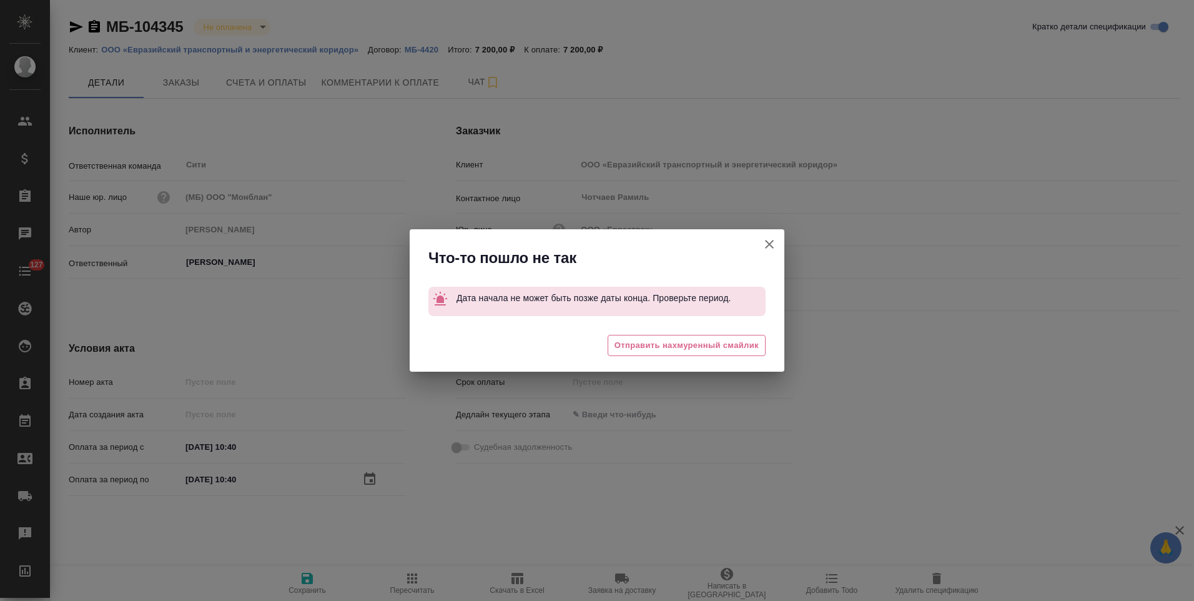
click at [768, 247] on icon "button" at bounding box center [769, 244] width 15 height 15
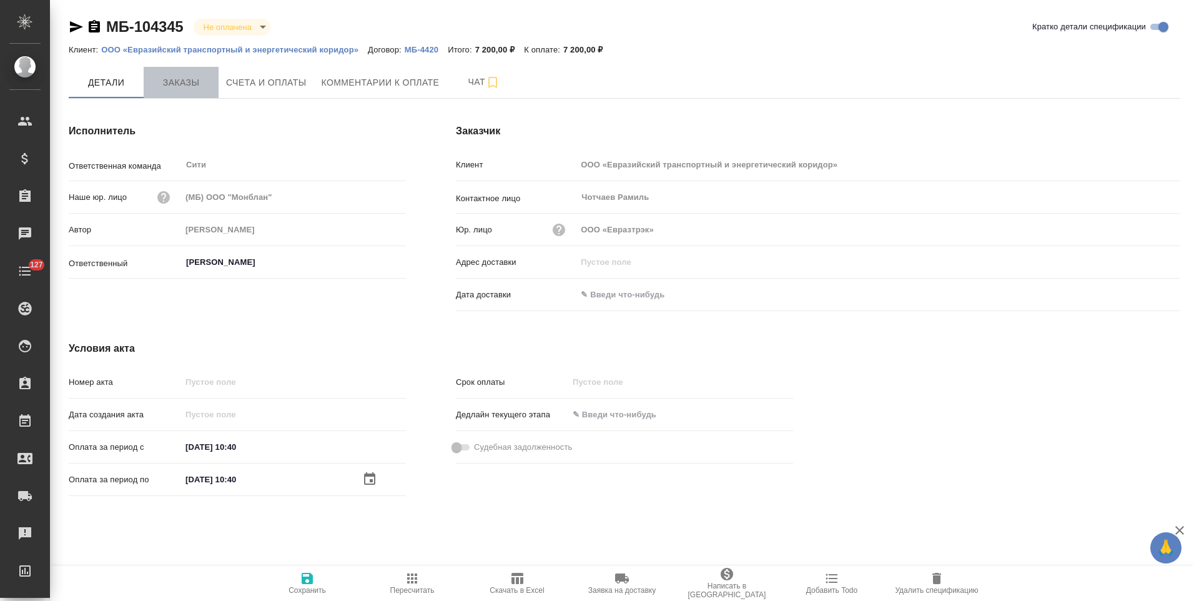
click at [167, 80] on span "Заказы" at bounding box center [181, 83] width 60 height 16
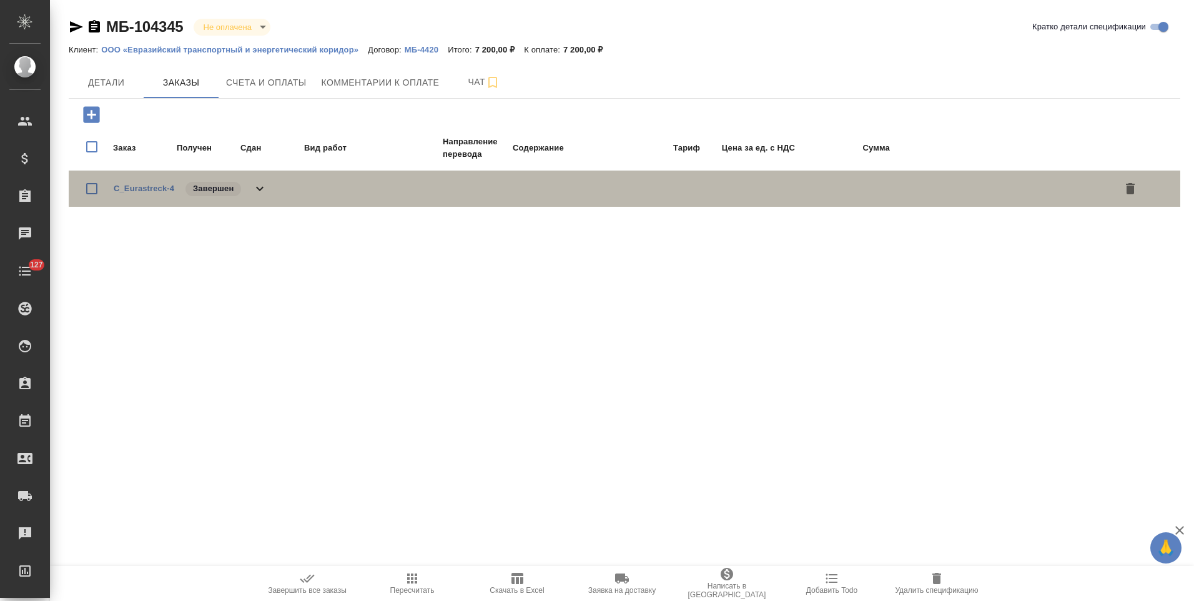
click at [254, 188] on icon at bounding box center [259, 188] width 15 height 15
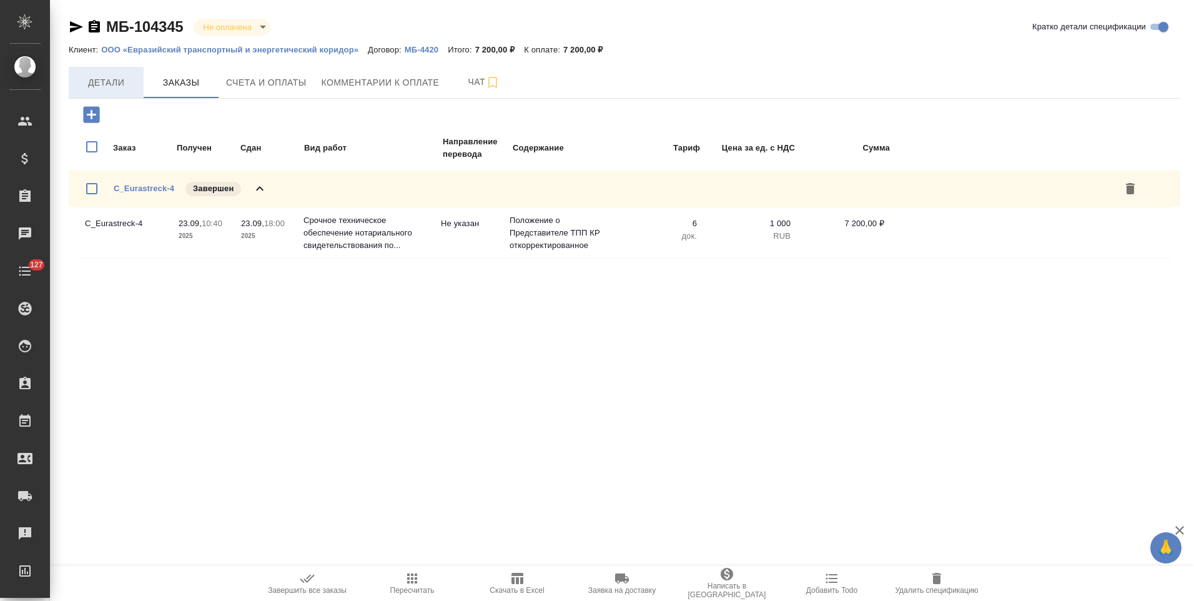
click at [117, 89] on span "Детали" at bounding box center [106, 83] width 60 height 16
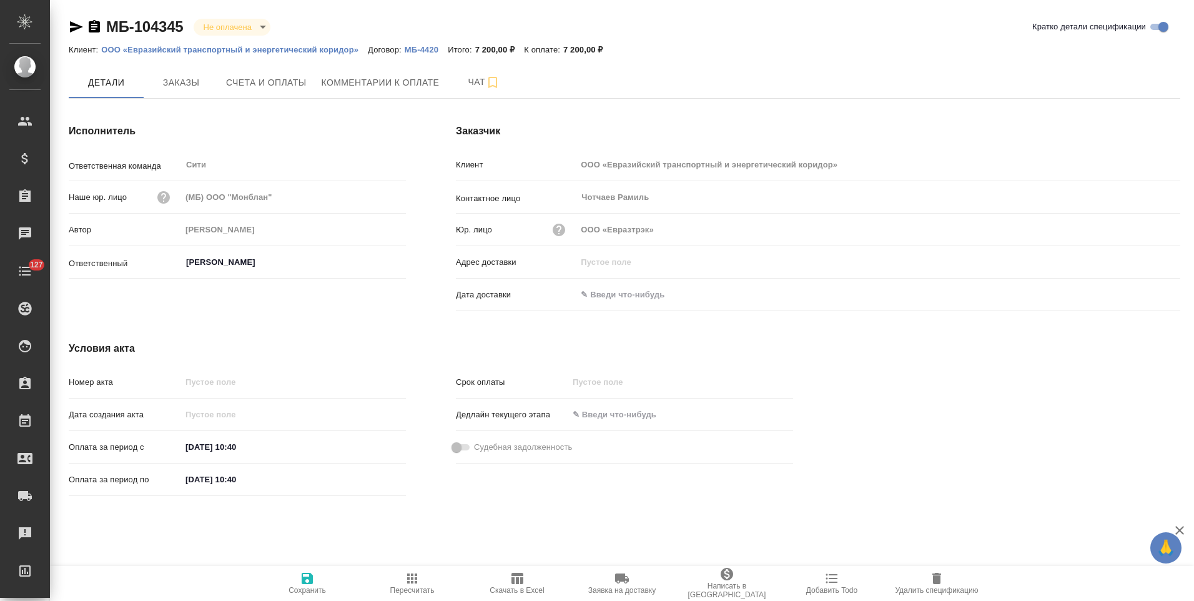
click at [194, 480] on input "24.09.2025 10:40" at bounding box center [235, 479] width 109 height 18
drag, startPoint x: 250, startPoint y: 478, endPoint x: 235, endPoint y: 483, distance: 16.0
click at [235, 483] on input "23.09.2025 10:40" at bounding box center [236, 479] width 109 height 18
click at [238, 480] on input "23.09.2025 10:40" at bounding box center [236, 479] width 109 height 18
type input "23.09.2025 18:40"
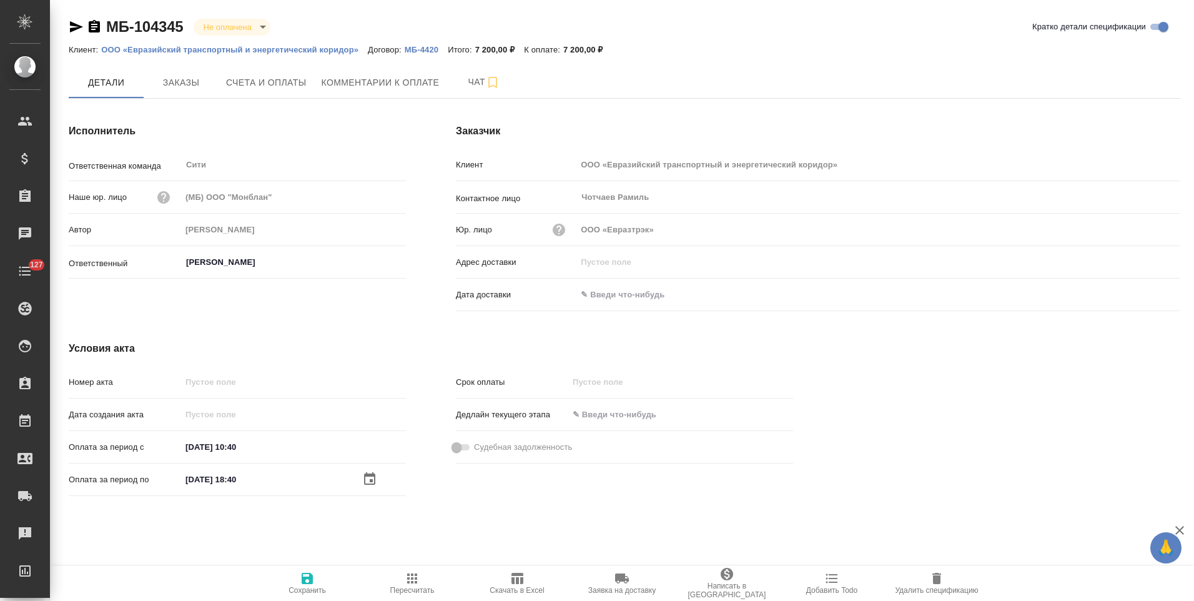
click at [459, 512] on div "Срок оплаты Дедлайн текущего этапа Судебная задолженность" at bounding box center [624, 436] width 387 height 180
click at [309, 586] on span "Сохранить" at bounding box center [307, 590] width 37 height 9
click at [95, 26] on icon "button" at bounding box center [94, 26] width 11 height 12
click at [272, 92] on button "Счета и оплаты" at bounding box center [267, 82] width 96 height 31
click at [194, 481] on input "[DATE] 16:54" at bounding box center [235, 479] width 109 height 18
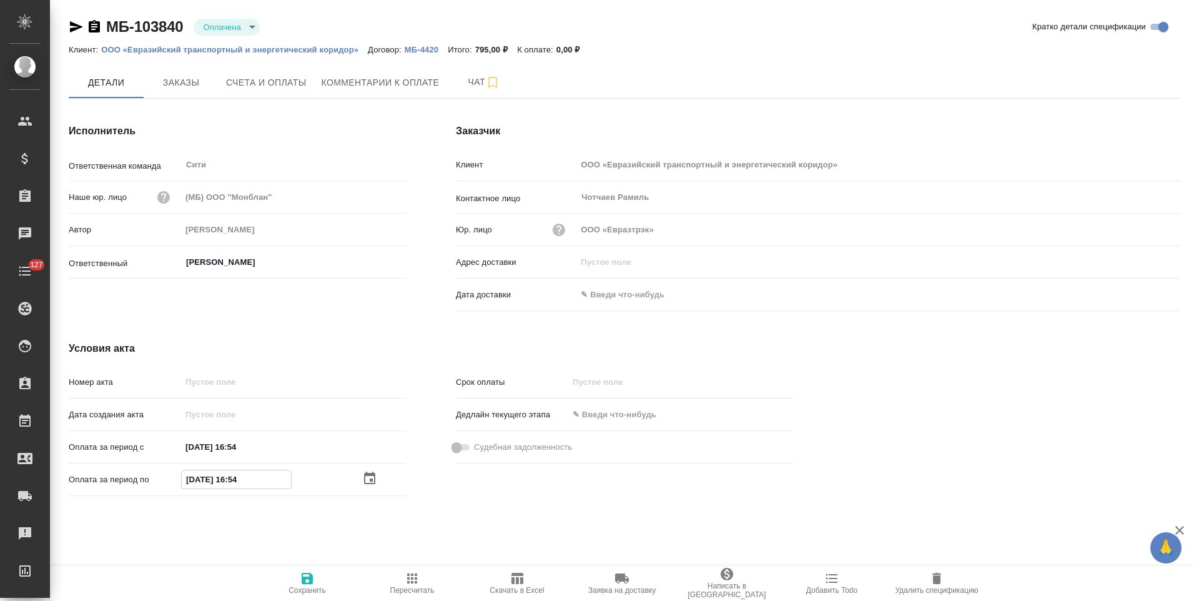
click at [194, 481] on input "[DATE] 16:54" at bounding box center [236, 479] width 109 height 18
type input "23.09.2025 16:54"
click at [305, 581] on icon "button" at bounding box center [307, 578] width 11 height 11
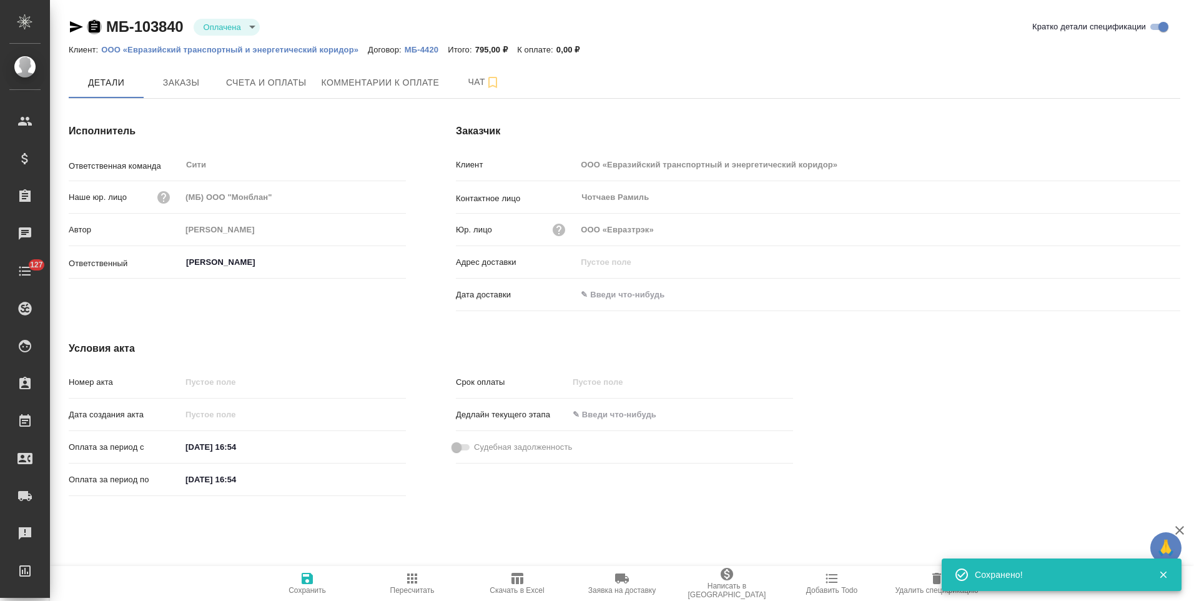
click at [96, 26] on icon "button" at bounding box center [94, 26] width 11 height 12
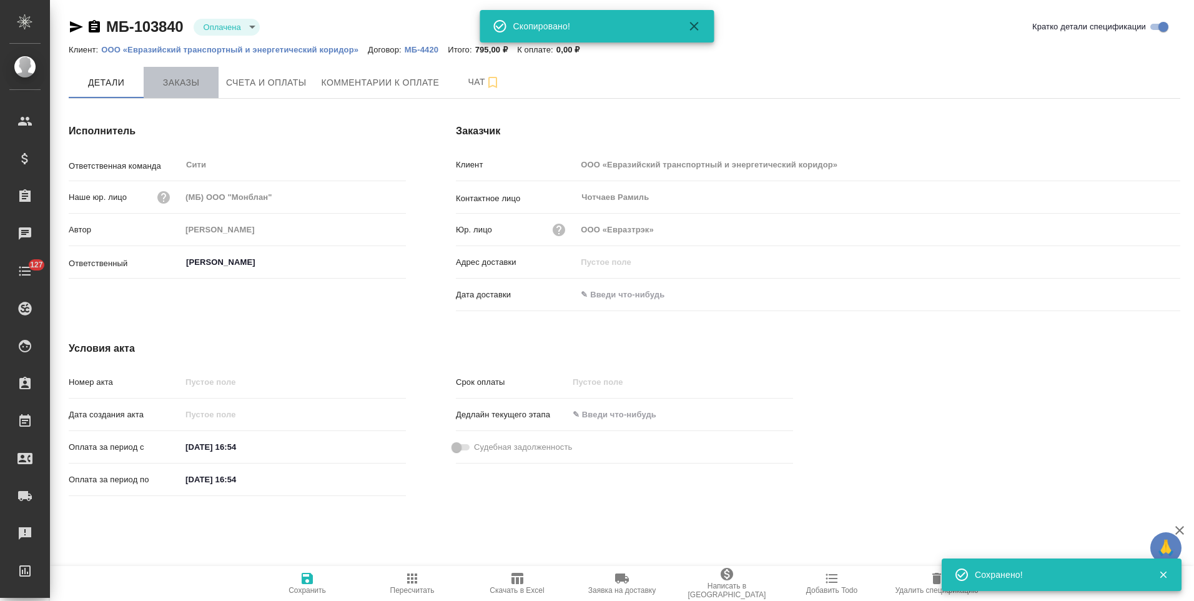
click at [183, 90] on span "Заказы" at bounding box center [181, 83] width 60 height 16
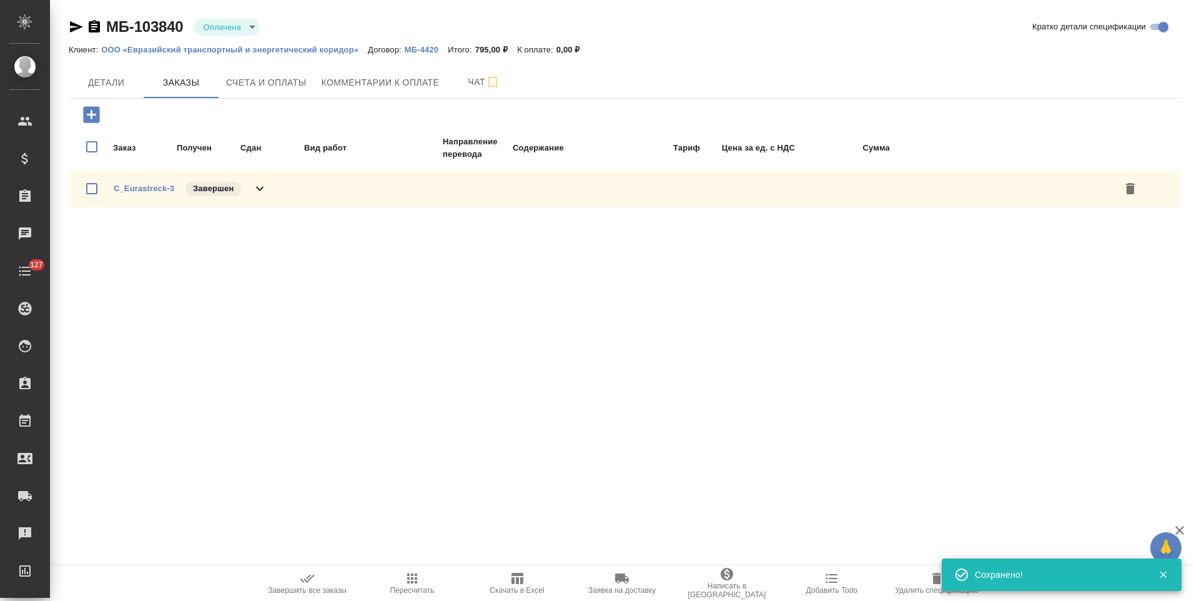
click at [260, 189] on icon at bounding box center [259, 188] width 15 height 15
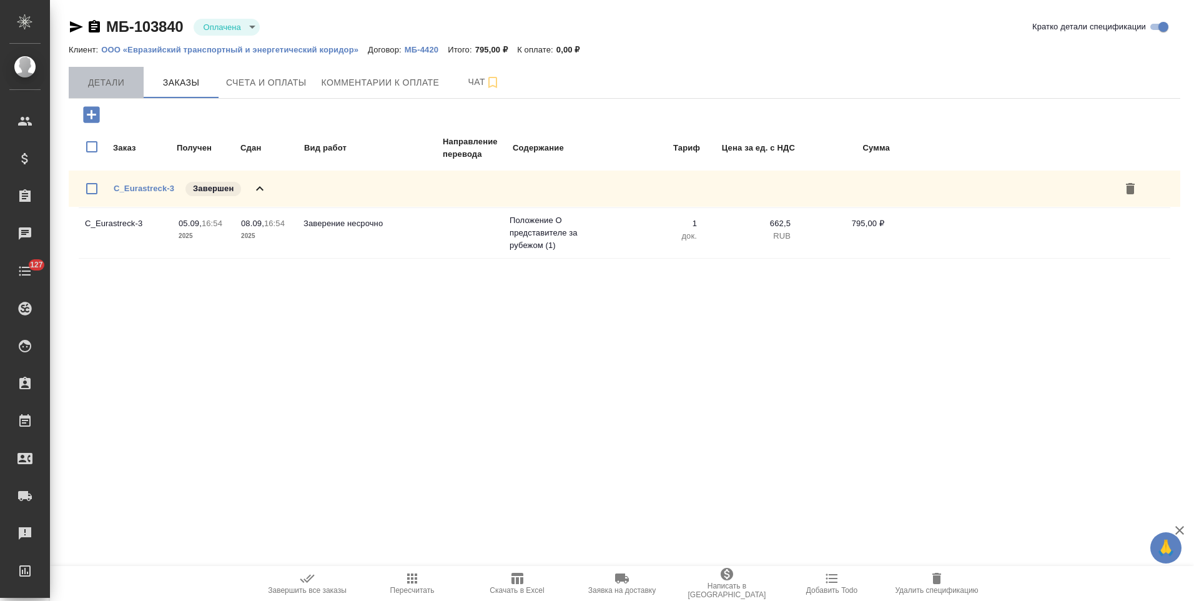
click at [114, 84] on span "Детали" at bounding box center [106, 83] width 60 height 16
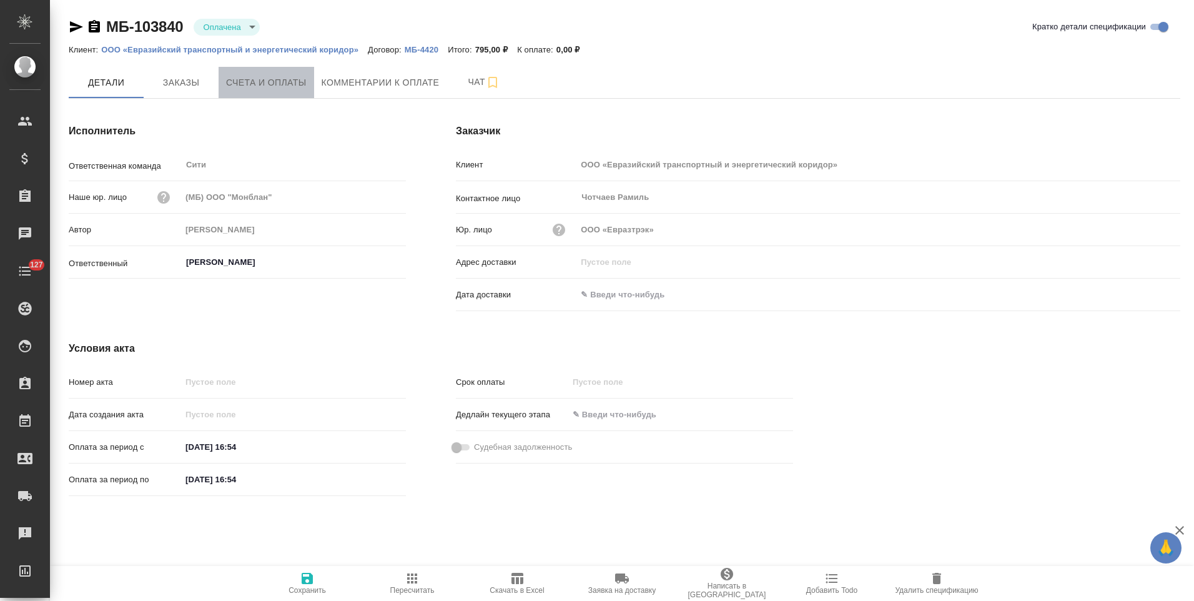
click at [260, 88] on span "Счета и оплаты" at bounding box center [266, 83] width 81 height 16
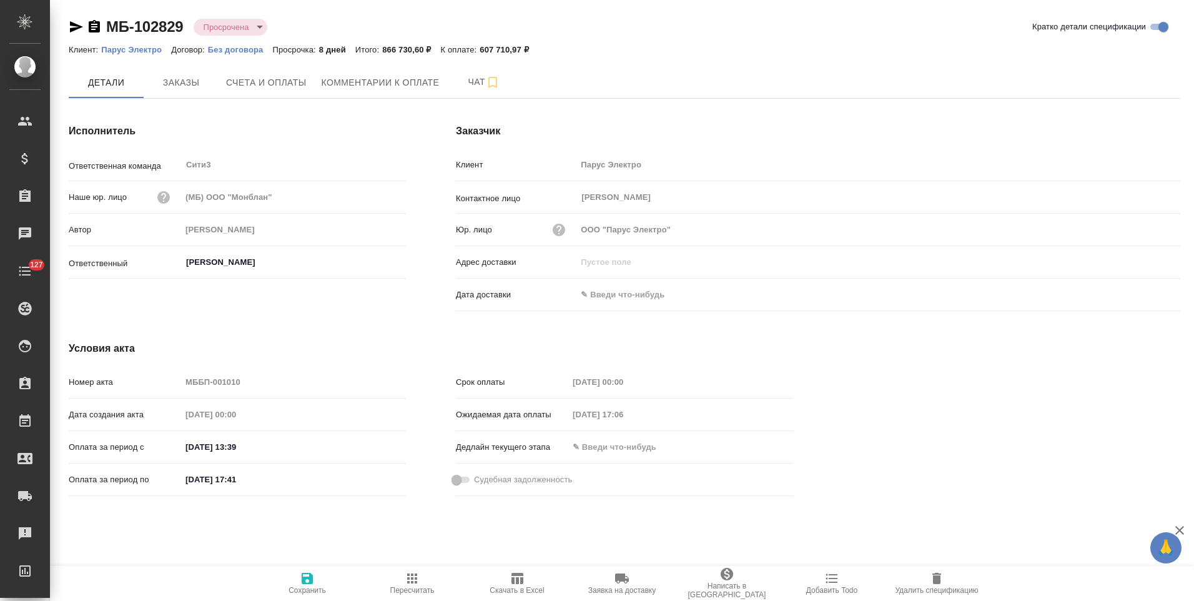
click at [159, 50] on p "Парус Электро" at bounding box center [136, 49] width 70 height 9
click at [175, 91] on button "Заказы" at bounding box center [181, 82] width 75 height 31
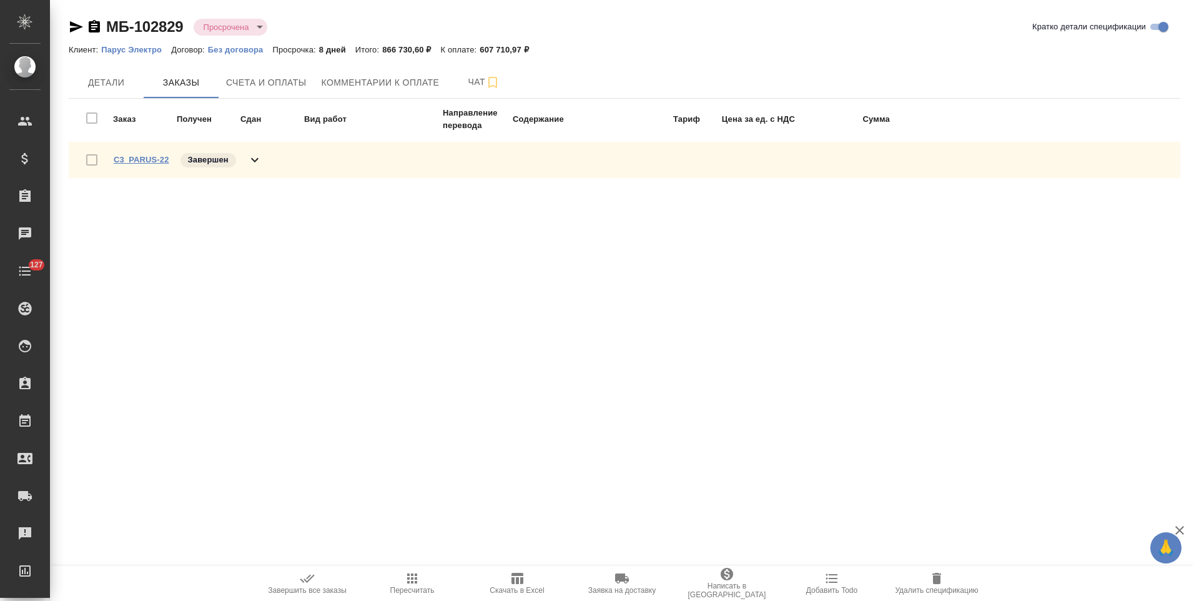
click at [156, 160] on link "C3_PARUS-22" at bounding box center [142, 159] width 56 height 9
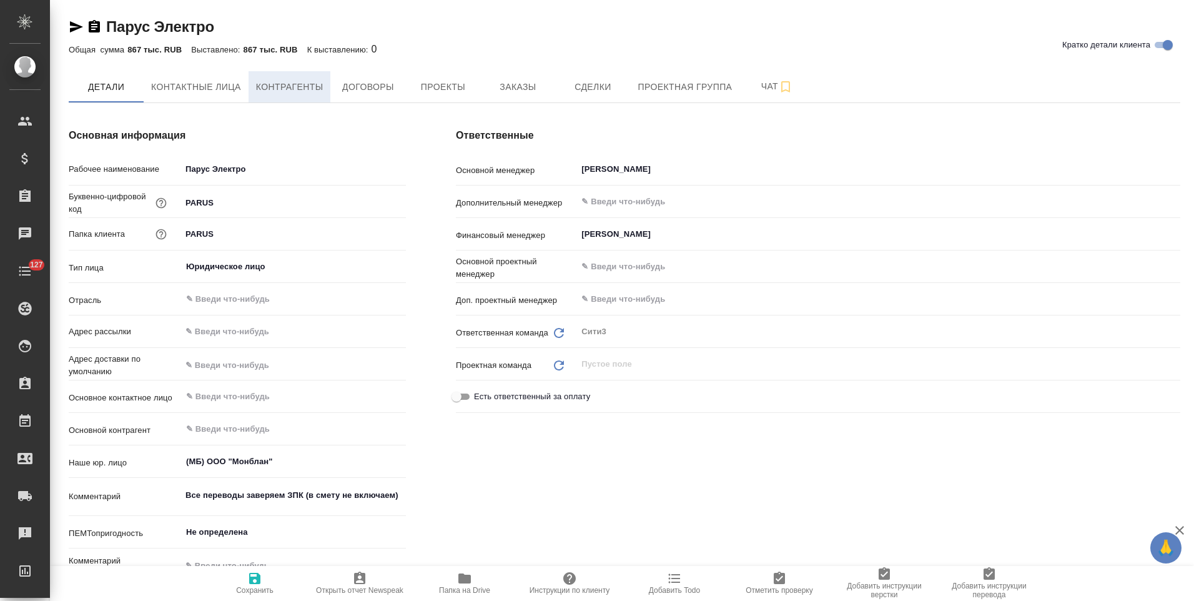
click at [277, 97] on button "Контрагенты" at bounding box center [290, 86] width 82 height 31
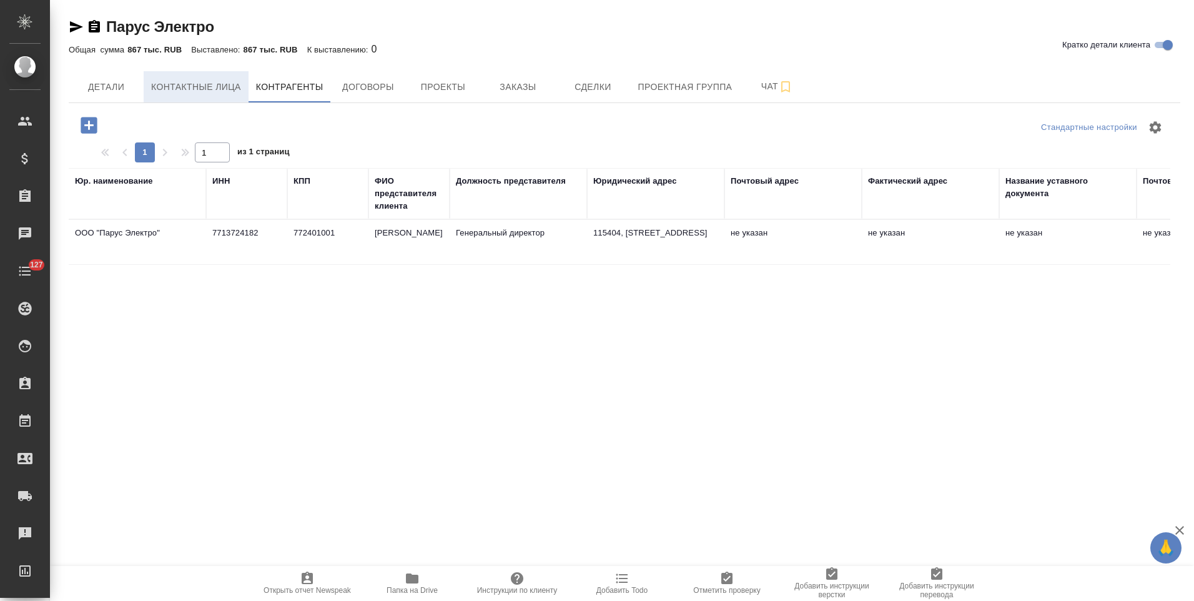
click at [190, 81] on span "Контактные лица" at bounding box center [196, 87] width 90 height 16
select select "RU"
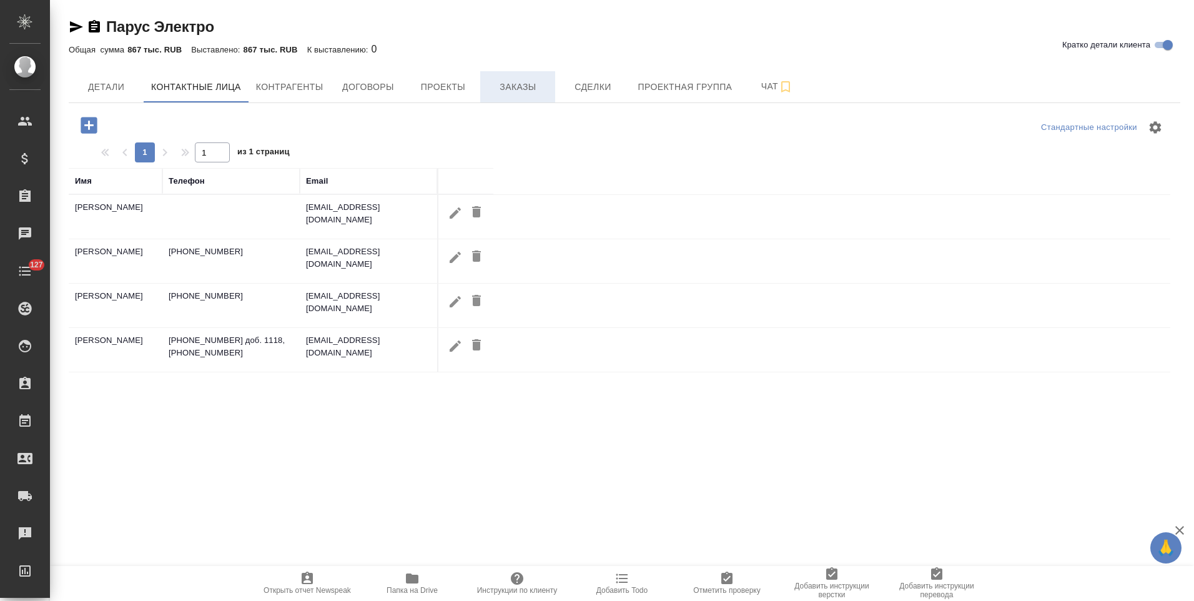
click at [509, 91] on span "Заказы" at bounding box center [518, 87] width 60 height 16
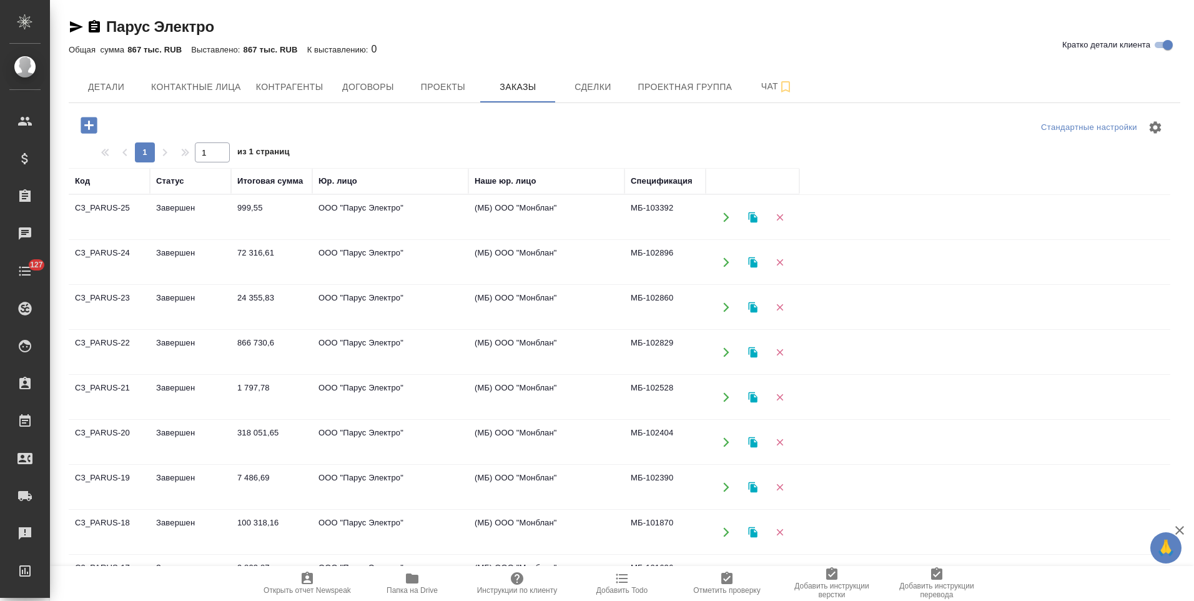
click at [525, 210] on td "(МБ) ООО "Монблан"" at bounding box center [546, 217] width 156 height 44
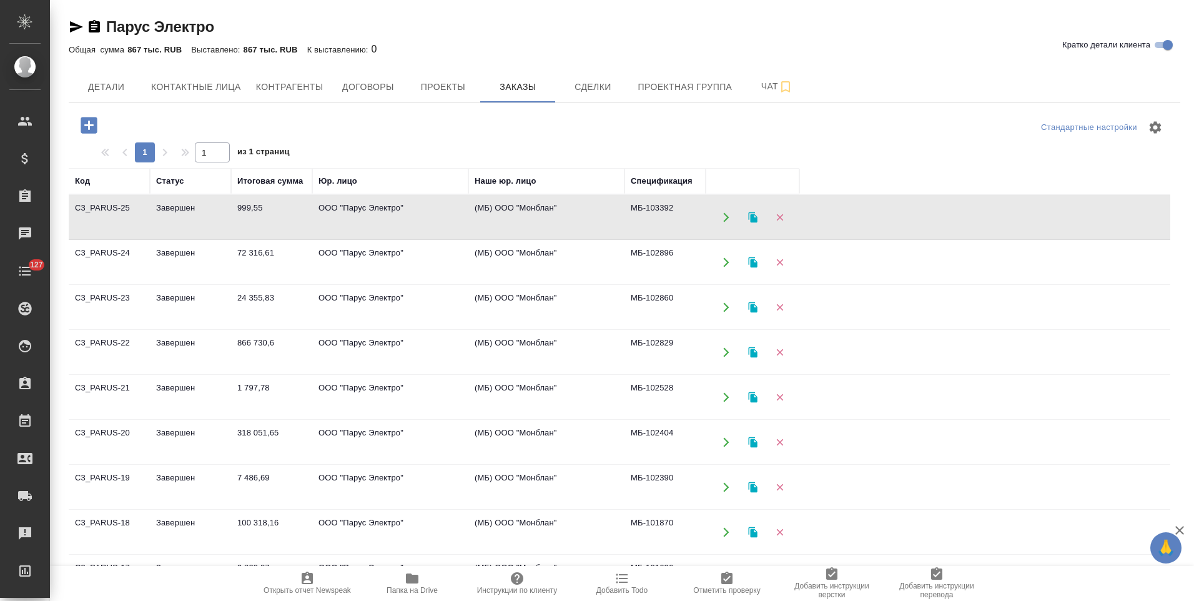
click at [525, 210] on td "(МБ) ООО "Монблан"" at bounding box center [546, 217] width 156 height 44
click at [526, 252] on td "(МБ) ООО "Монблан"" at bounding box center [546, 262] width 156 height 44
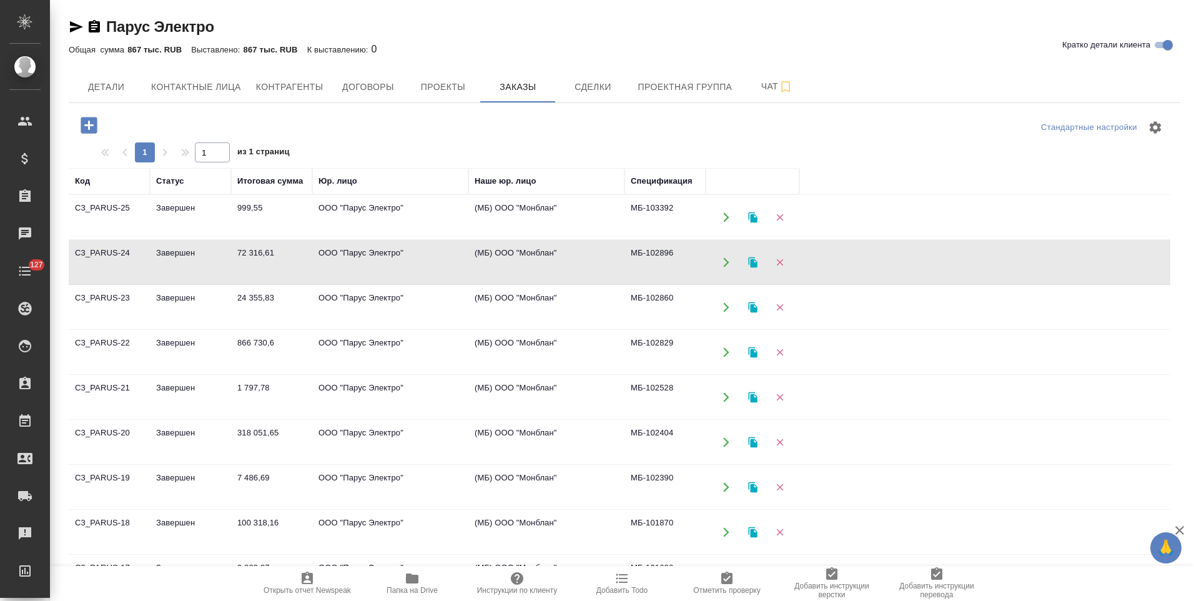
click at [526, 252] on td "(МБ) ООО "Монблан"" at bounding box center [546, 262] width 156 height 44
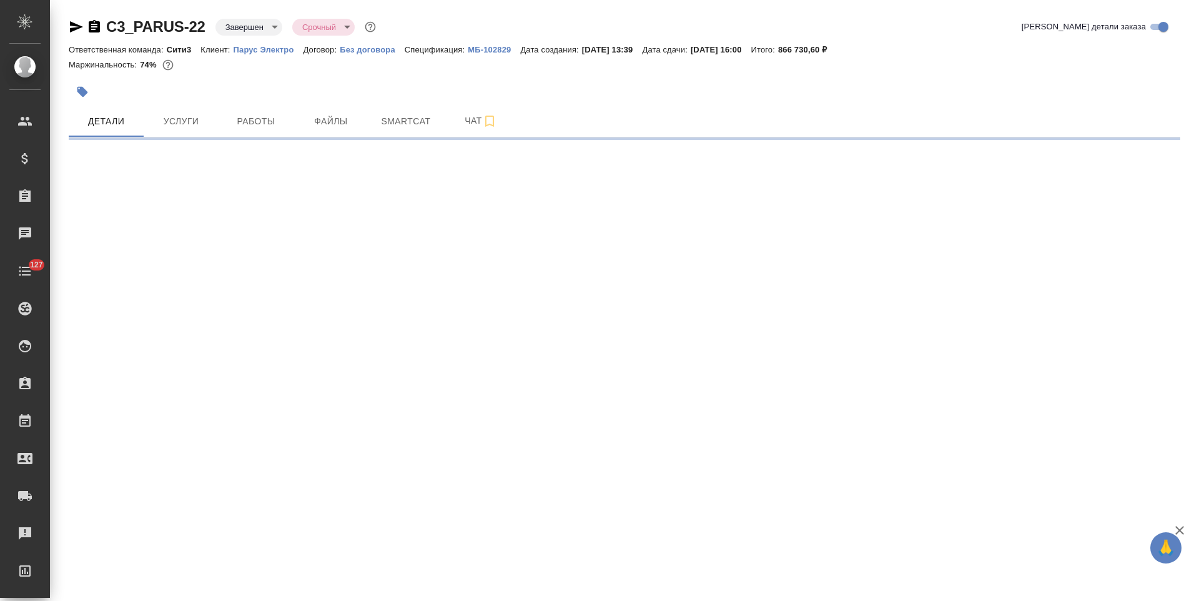
select select "RU"
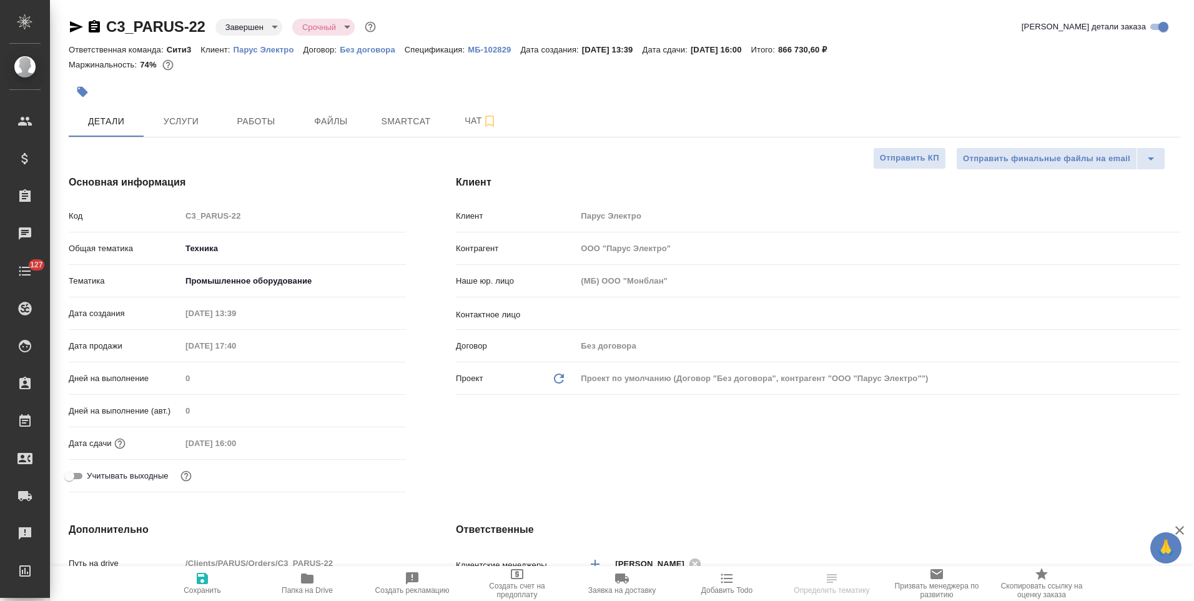
type textarea "x"
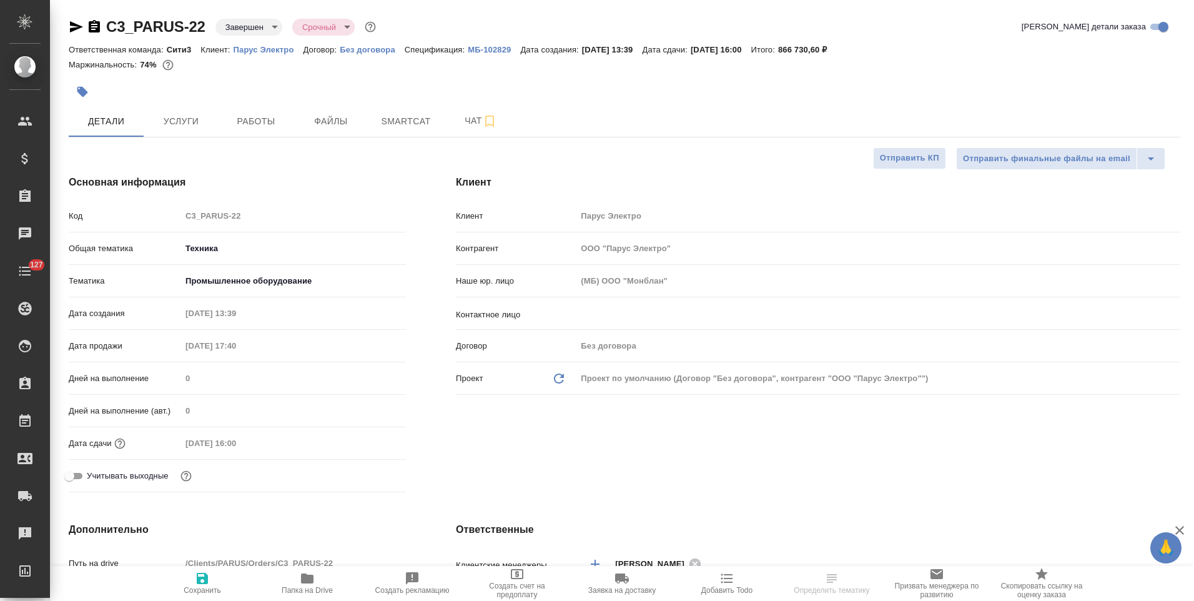
type textarea "x"
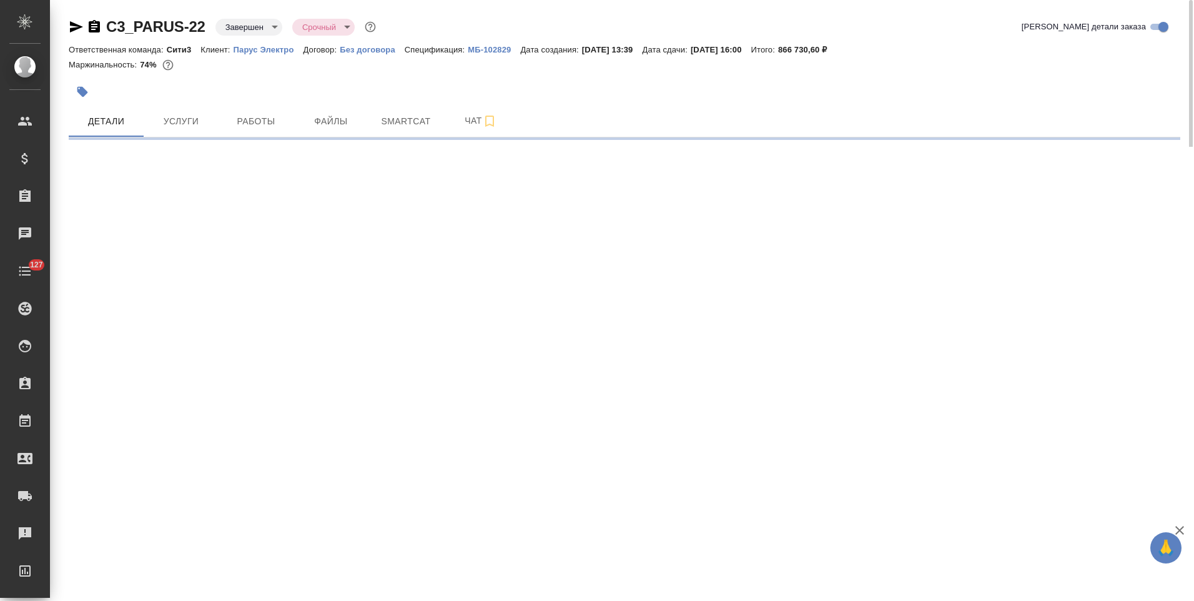
select select "RU"
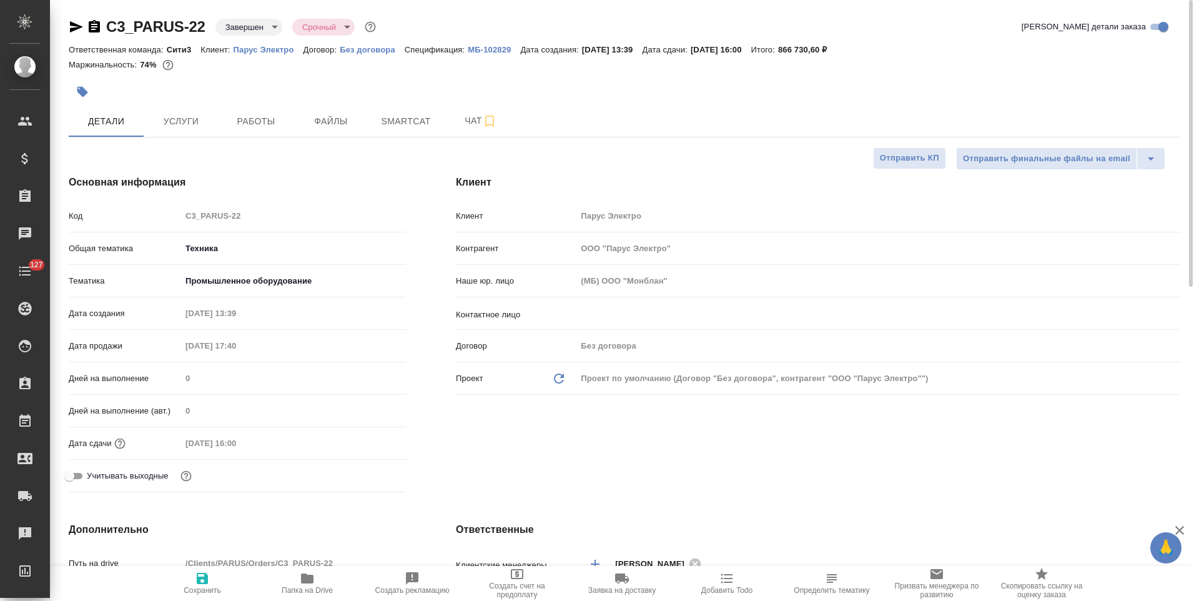
type textarea "x"
select select "RU"
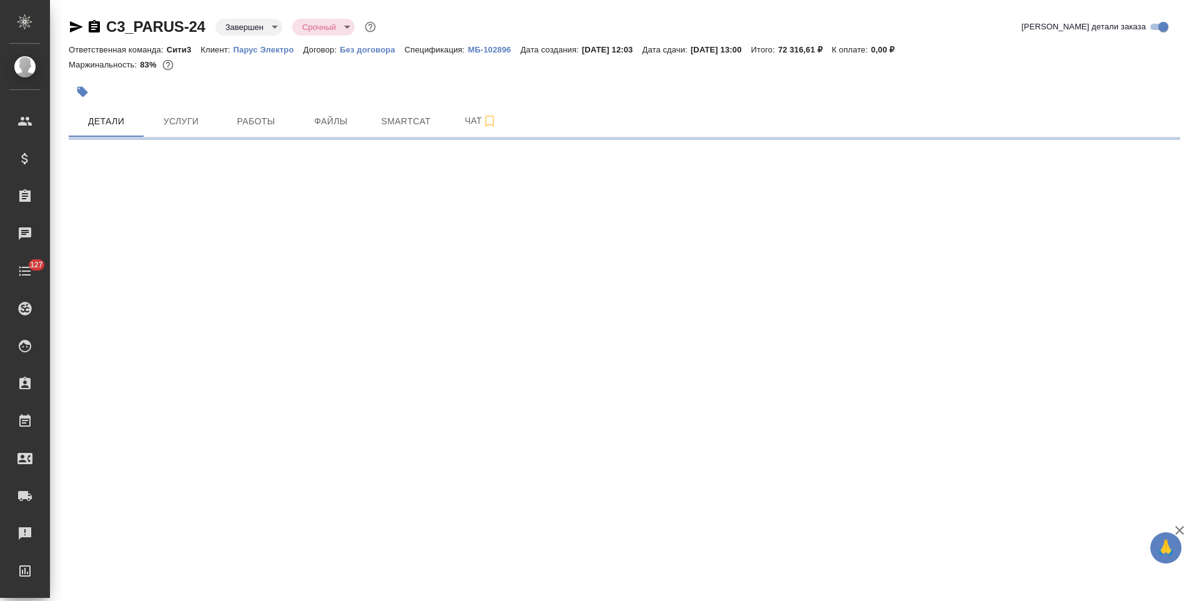
select select "RU"
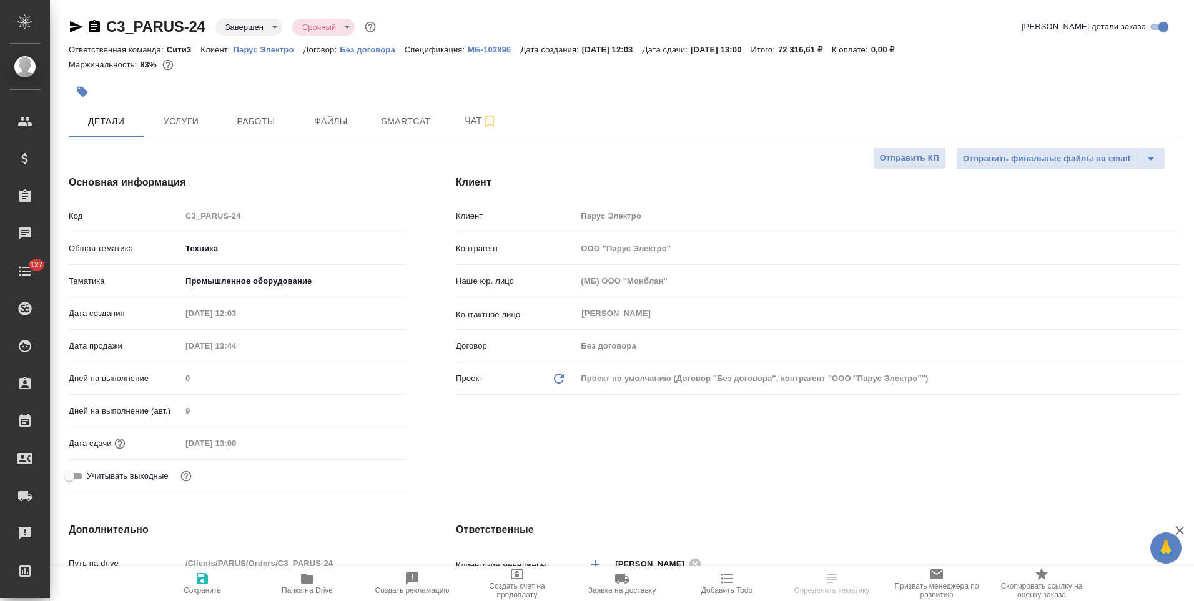
type textarea "x"
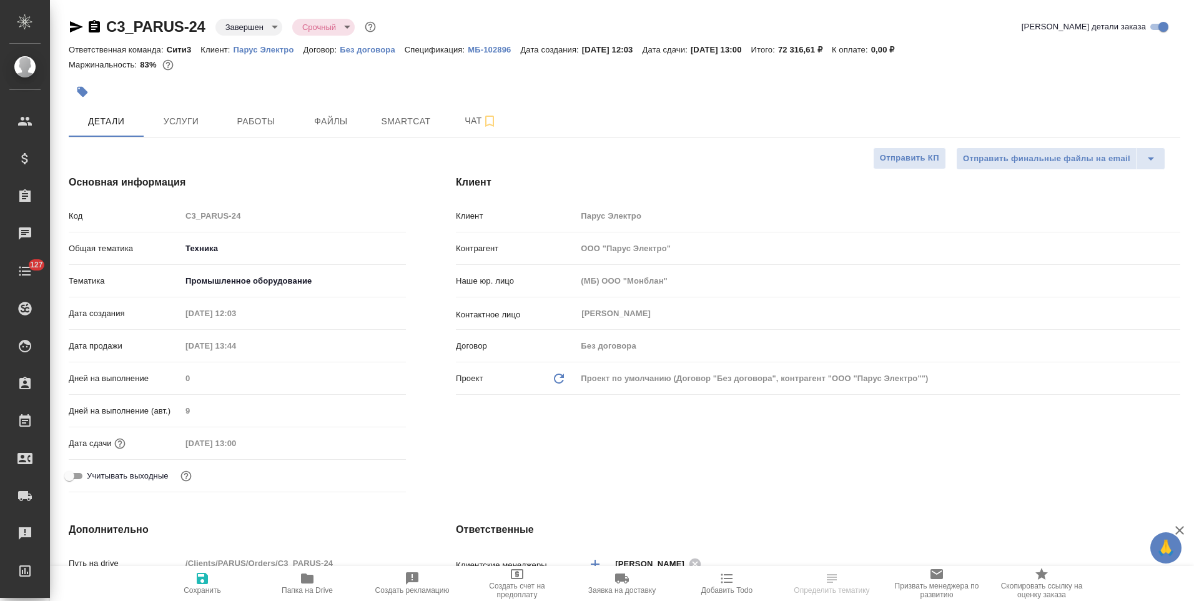
type textarea "x"
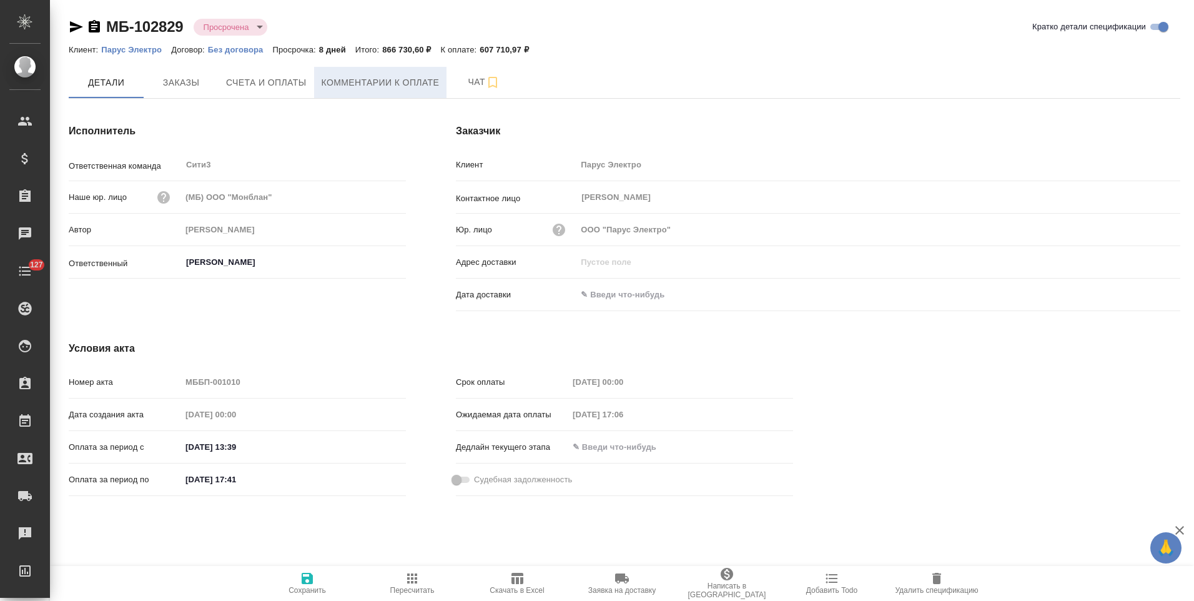
click at [336, 87] on span "Комментарии к оплате" at bounding box center [381, 83] width 118 height 16
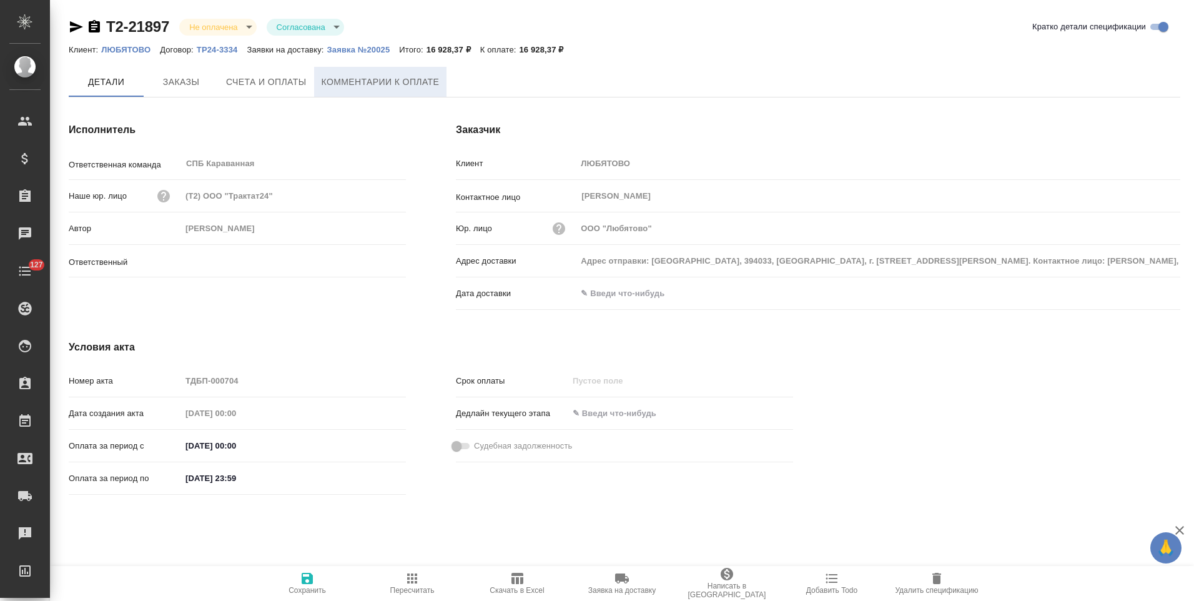
type input "Иванова Арина"
click at [361, 48] on p "Заявка №20025" at bounding box center [363, 49] width 72 height 9
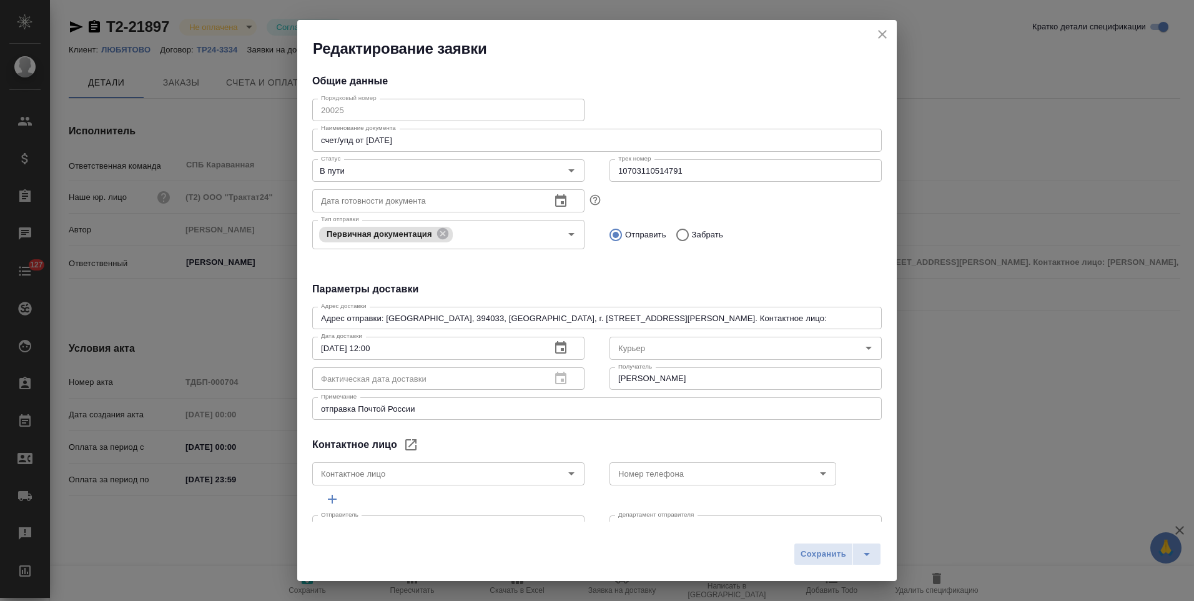
type input "Гришина Юлия"
type input "89611816919"
type input "Russian Post"
click at [880, 34] on icon "close" at bounding box center [882, 34] width 15 height 15
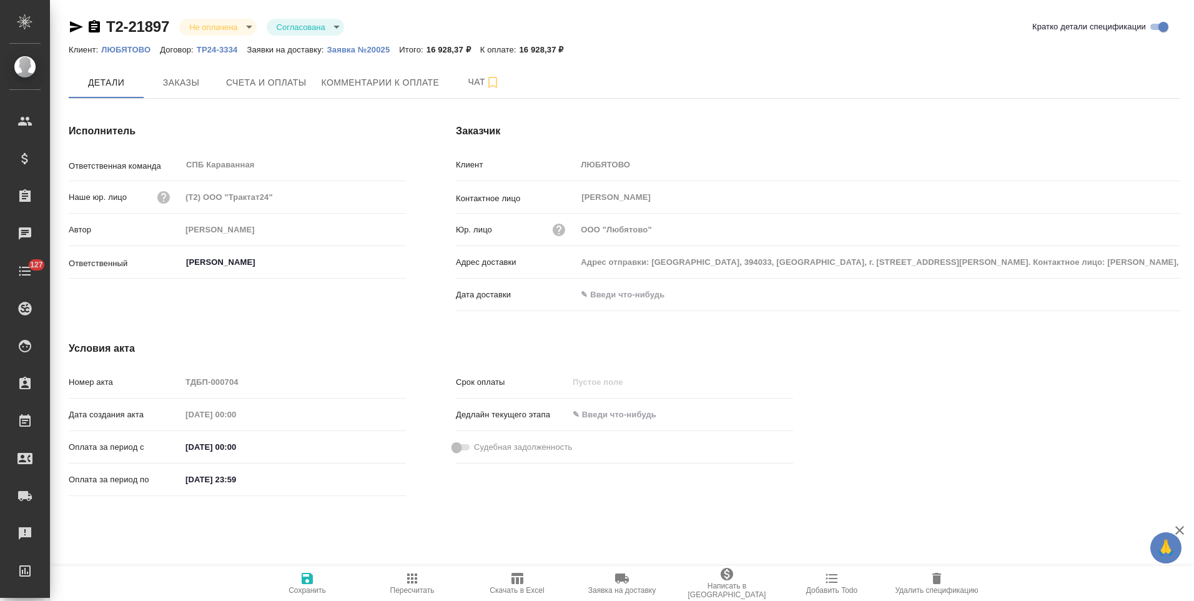
drag, startPoint x: 96, startPoint y: 25, endPoint x: 257, endPoint y: 28, distance: 161.2
click at [98, 25] on icon "button" at bounding box center [94, 26] width 11 height 12
